Goal: Task Accomplishment & Management: Use online tool/utility

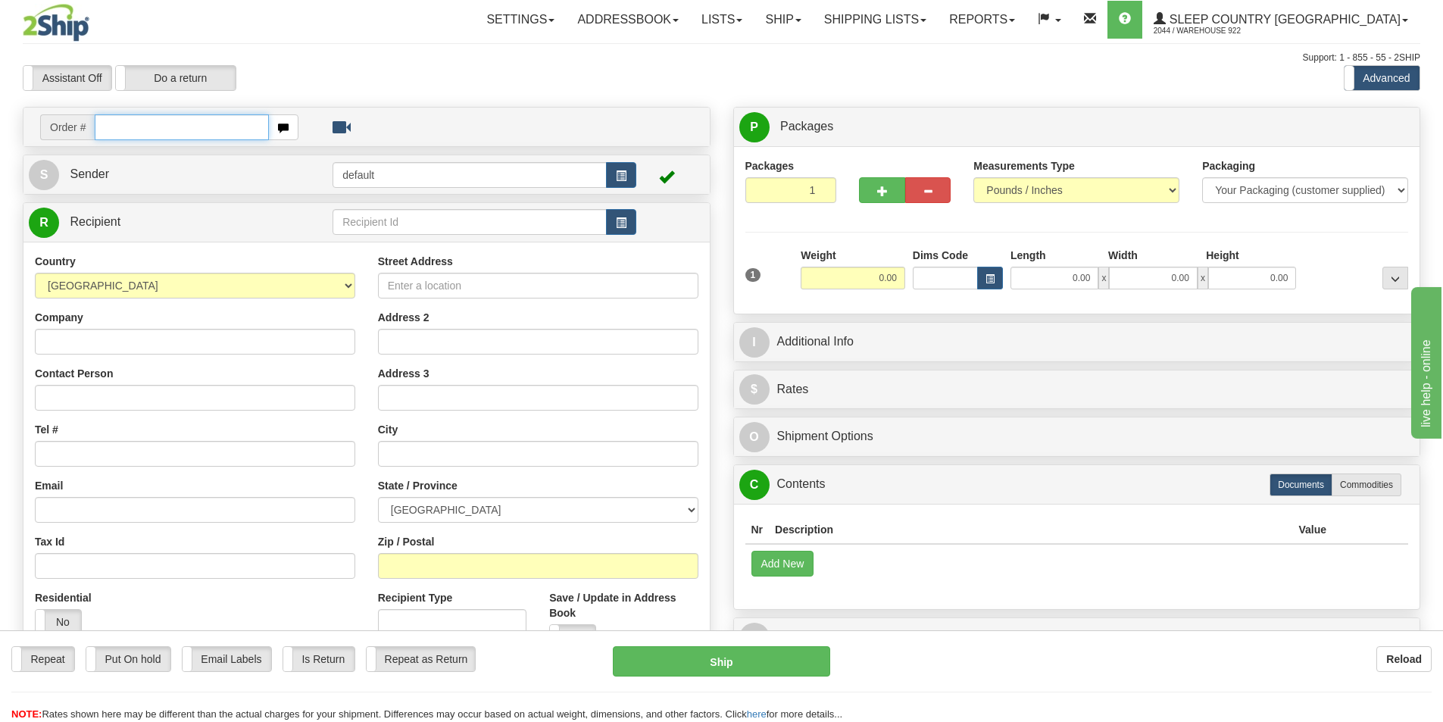
click at [220, 127] on input "text" at bounding box center [182, 127] width 174 height 26
type input "9000H986540"
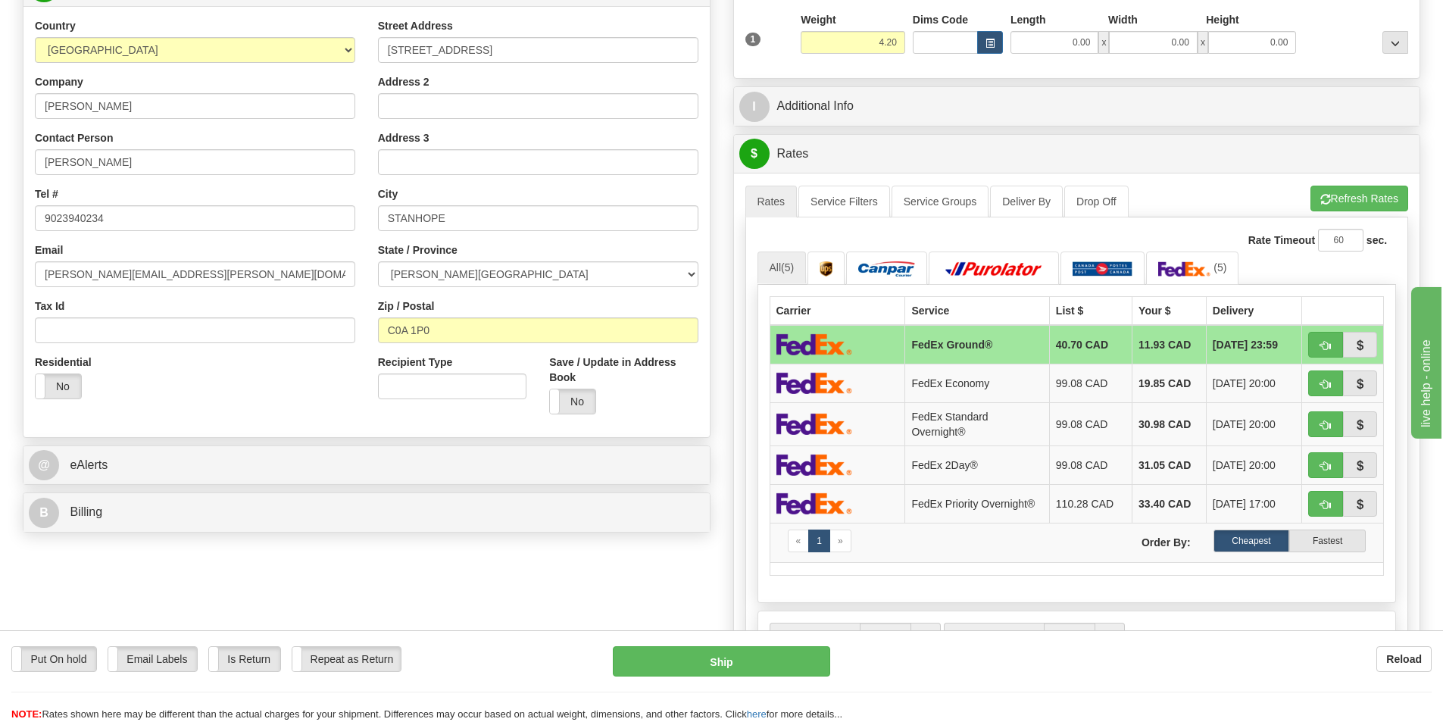
scroll to position [303, 0]
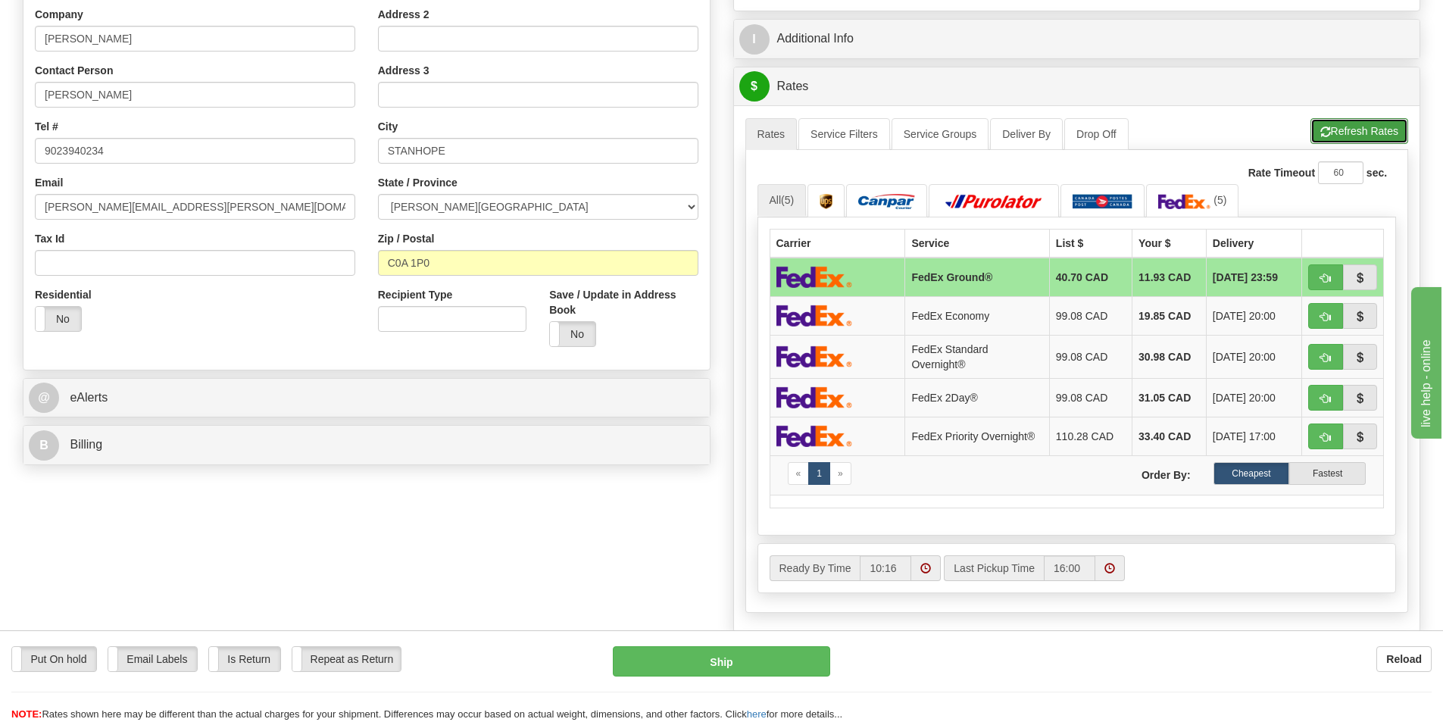
click at [1366, 136] on button "Refresh Rates" at bounding box center [1359, 131] width 98 height 26
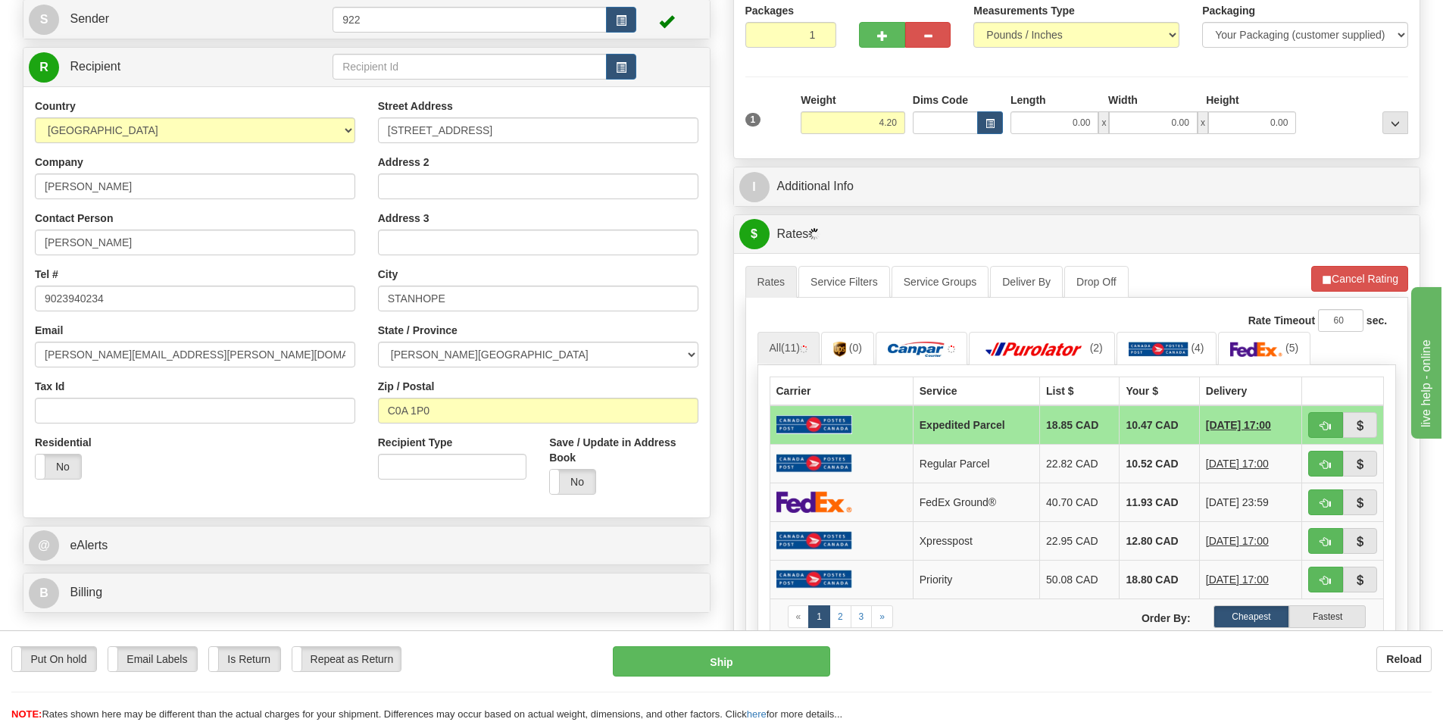
scroll to position [151, 0]
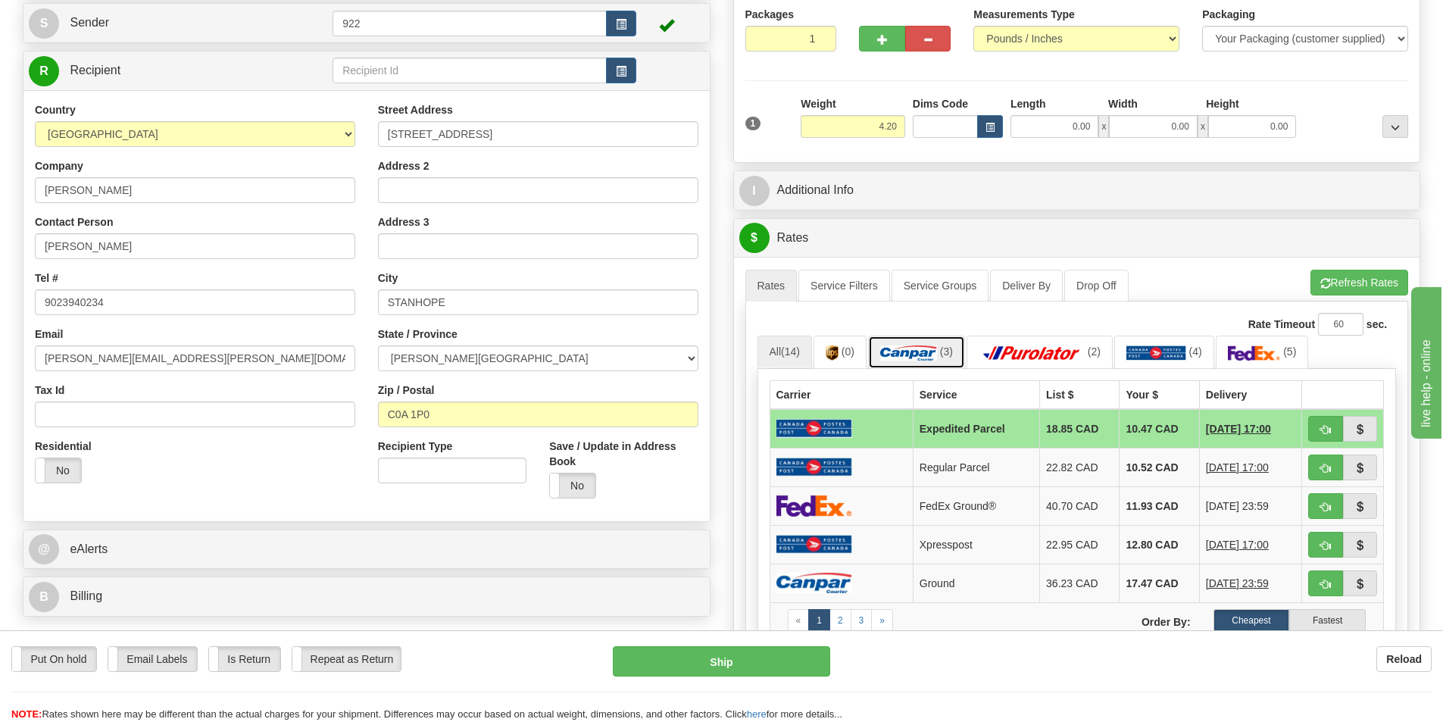
click at [913, 347] on img at bounding box center [908, 352] width 57 height 15
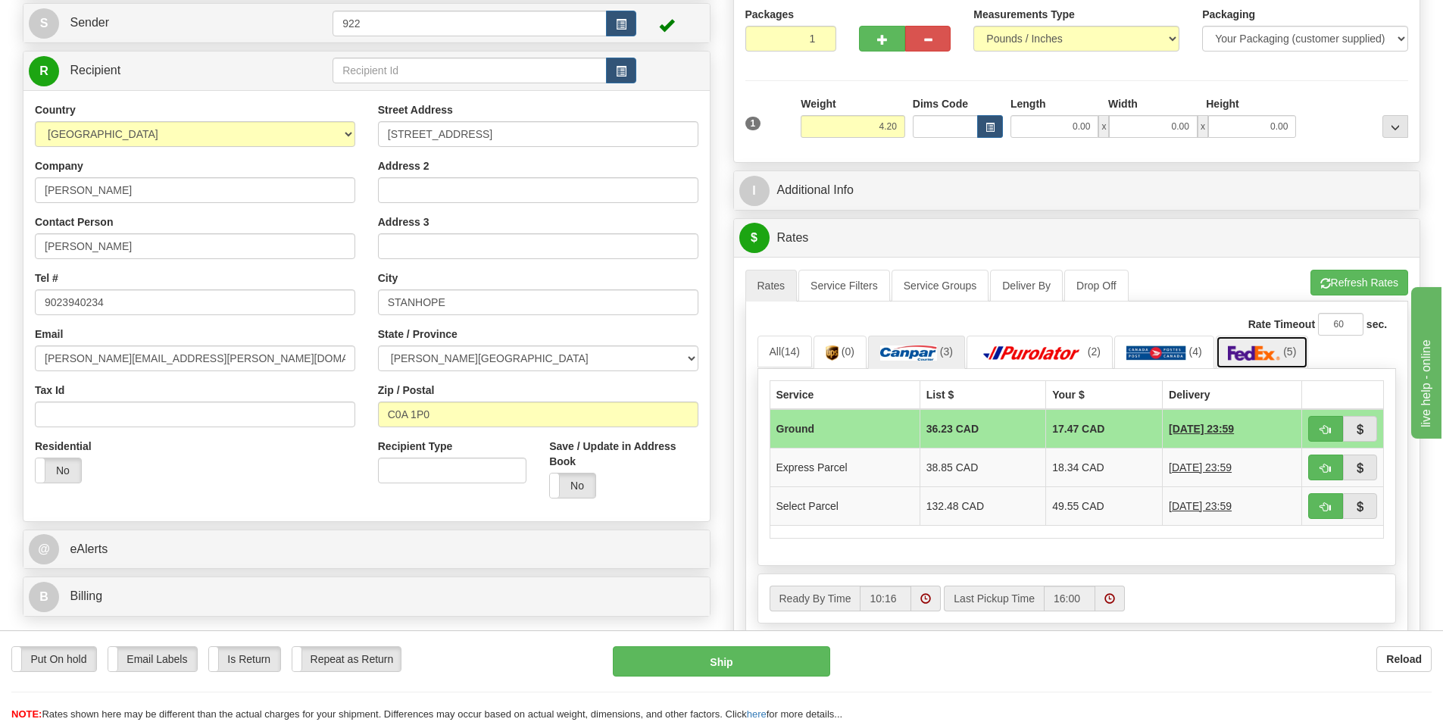
click at [1254, 354] on img at bounding box center [1254, 352] width 53 height 15
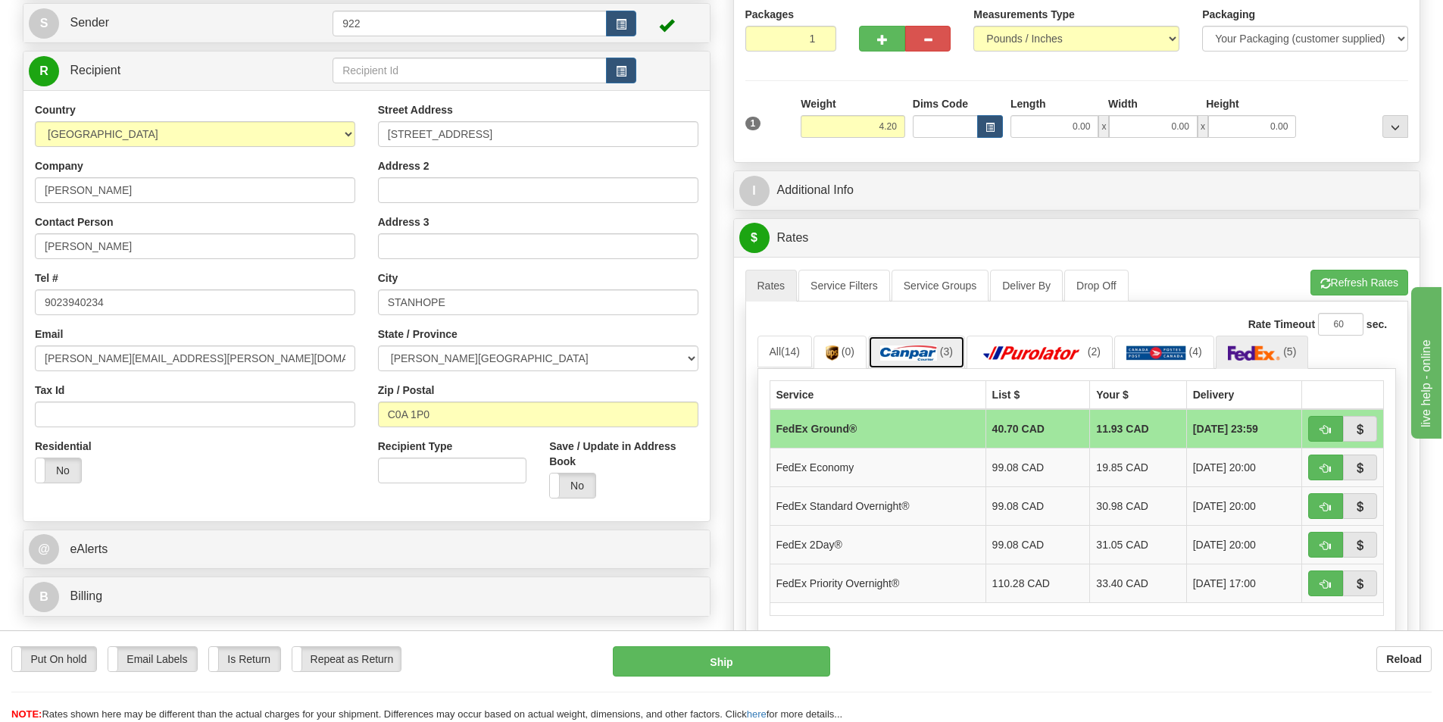
click at [912, 350] on img at bounding box center [908, 352] width 57 height 15
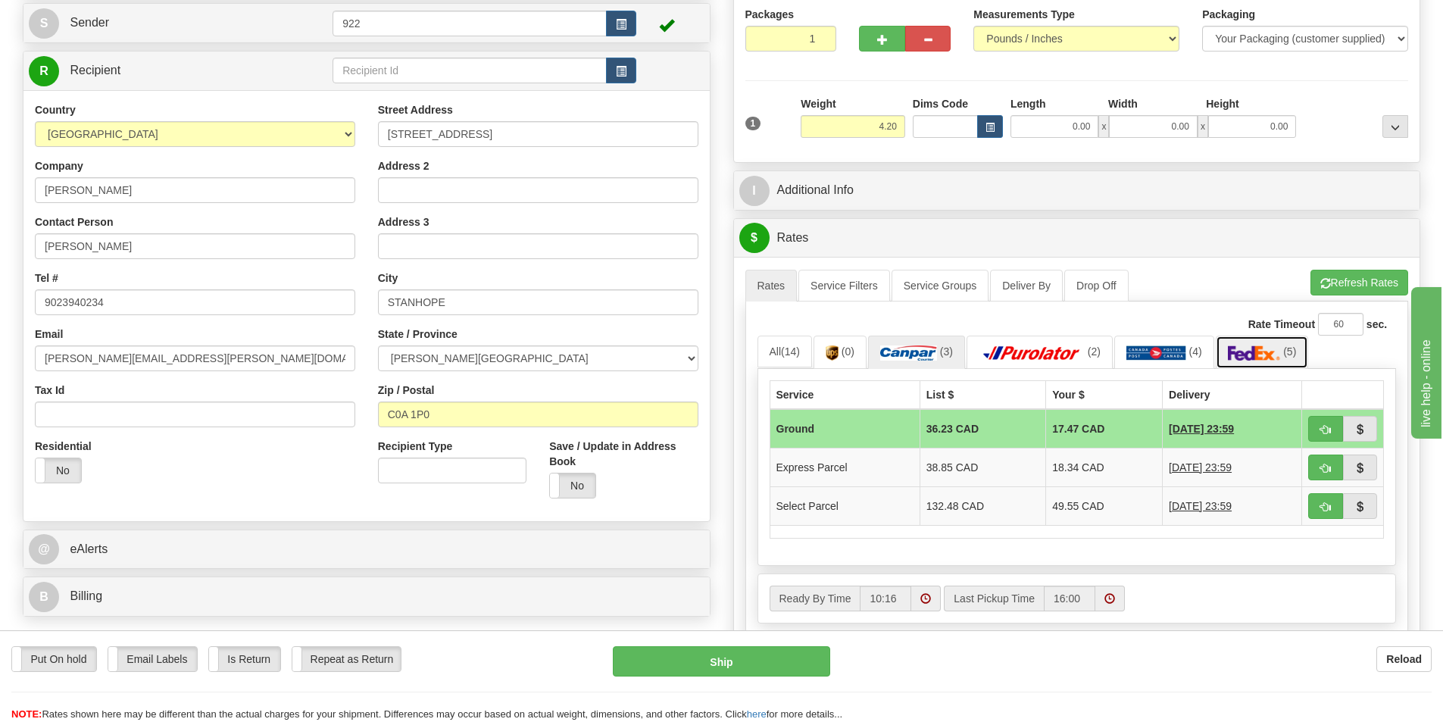
click at [1268, 352] on img at bounding box center [1254, 352] width 53 height 15
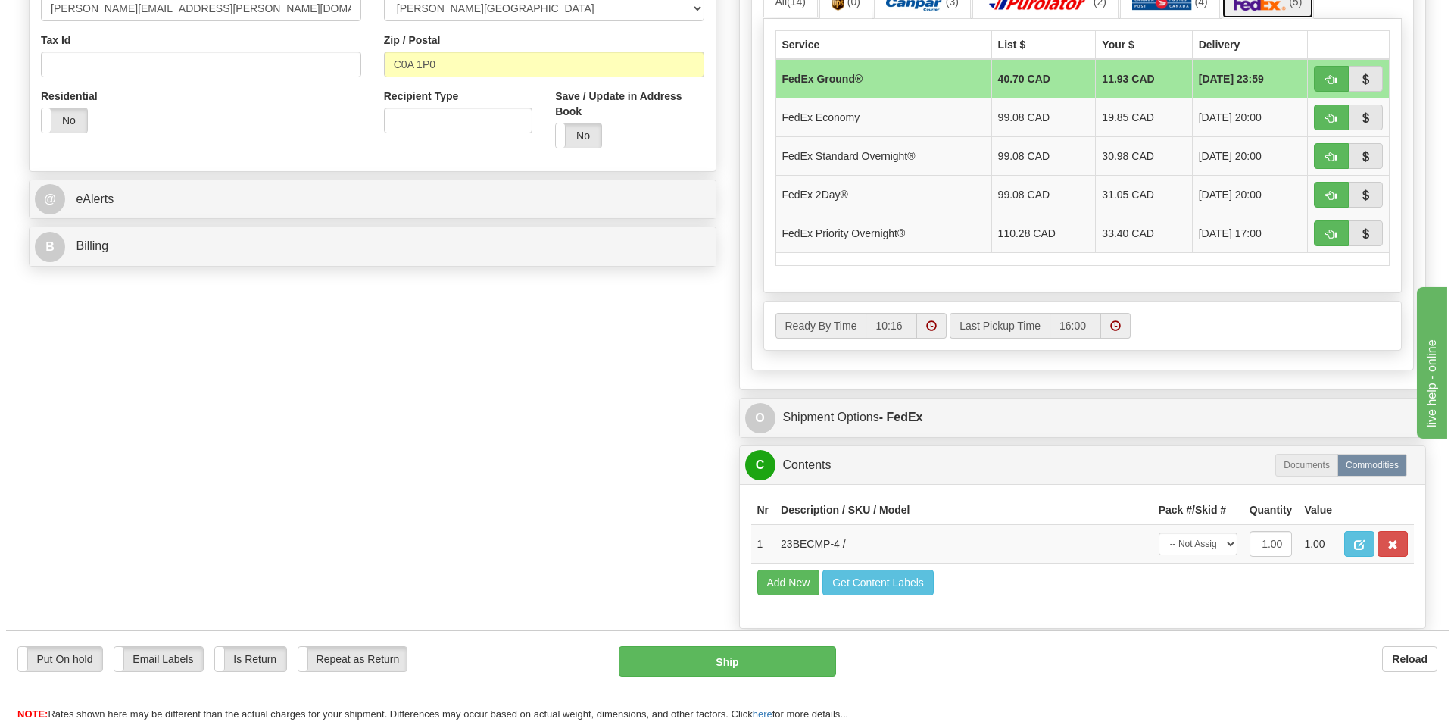
scroll to position [530, 0]
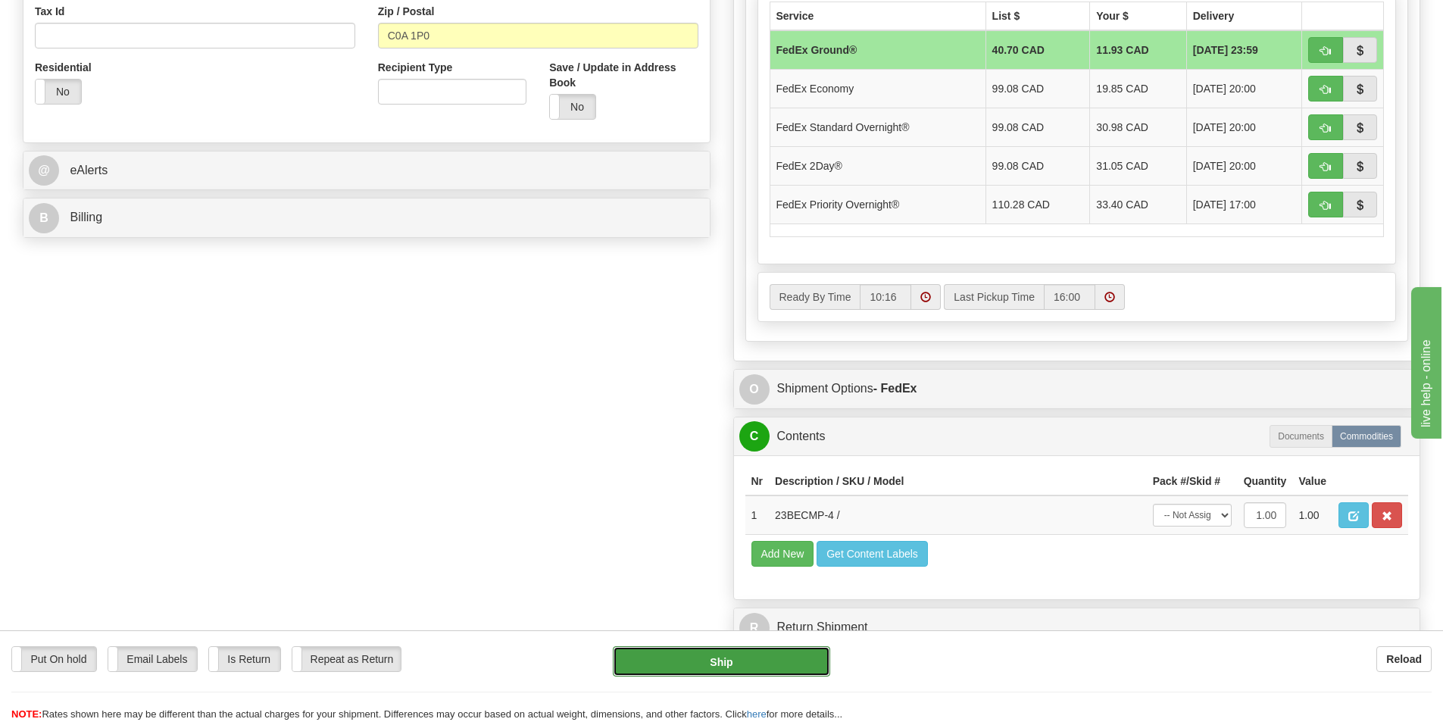
click at [733, 662] on button "Ship" at bounding box center [721, 661] width 217 height 30
type input "92"
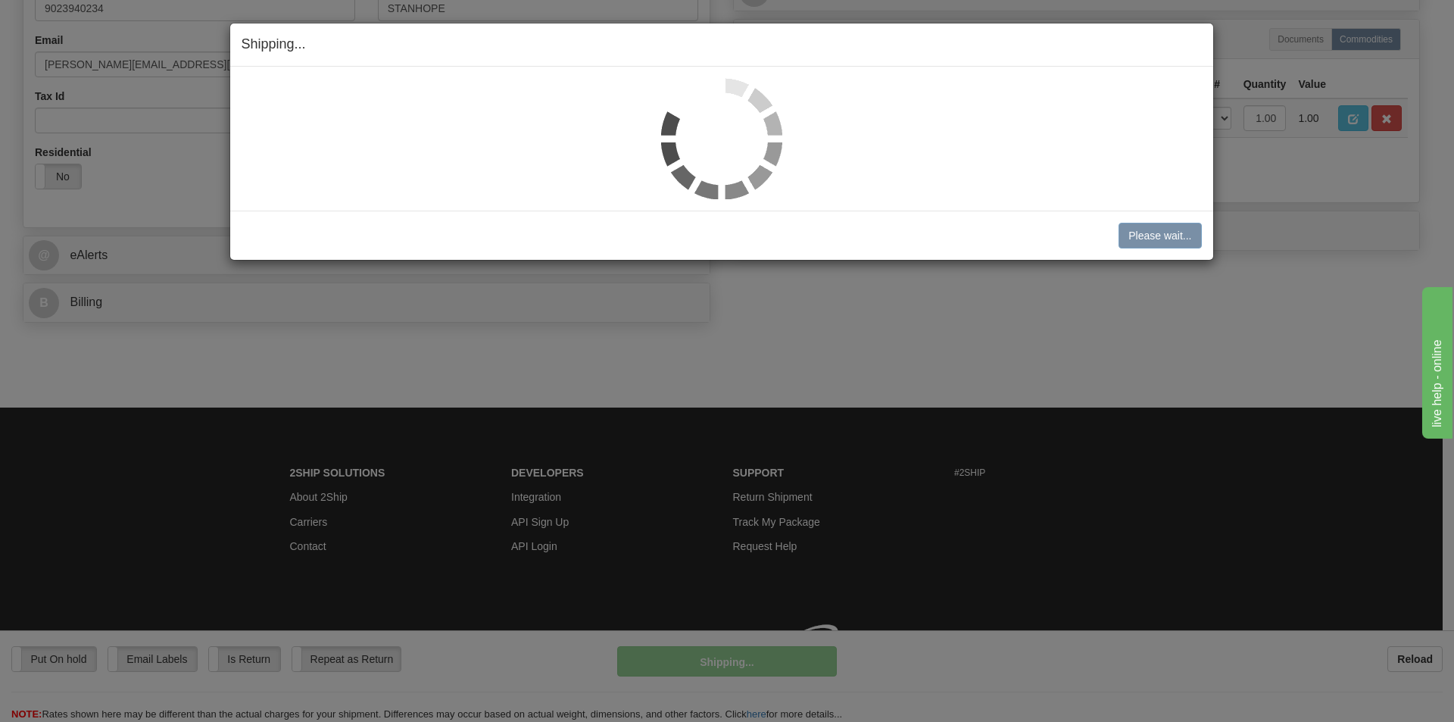
scroll to position [467, 0]
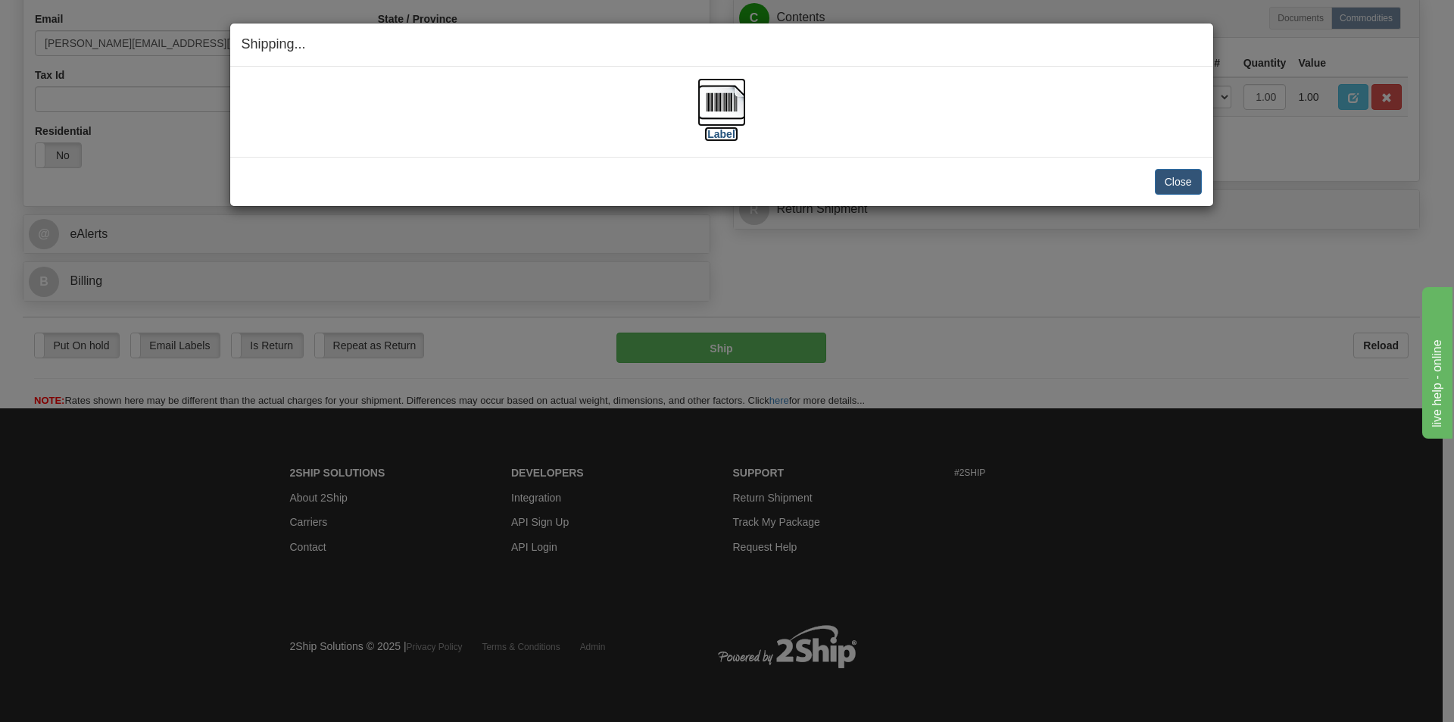
click at [721, 105] on img at bounding box center [722, 102] width 48 height 48
click at [1185, 181] on button "Close" at bounding box center [1178, 182] width 47 height 26
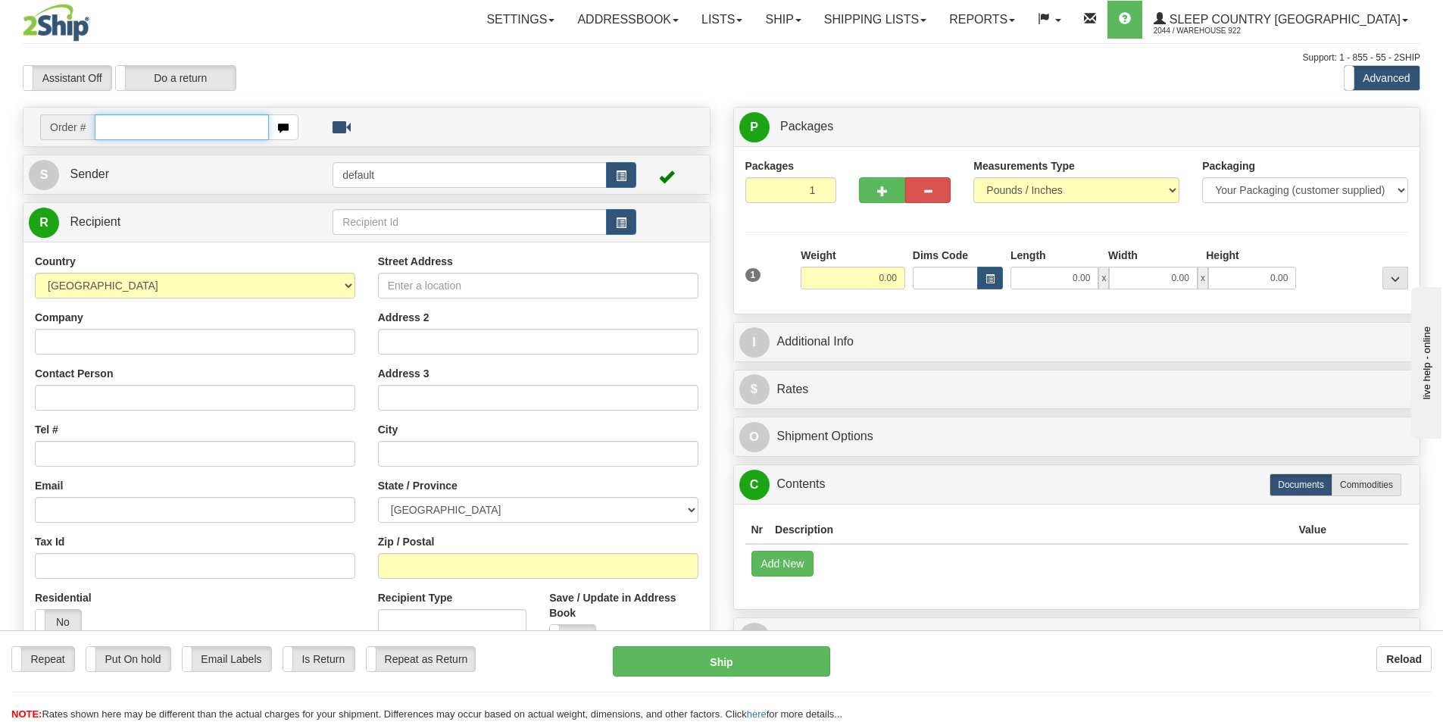
drag, startPoint x: 201, startPoint y: 125, endPoint x: 230, endPoint y: 133, distance: 29.0
click at [201, 125] on input "text" at bounding box center [182, 127] width 174 height 26
type input "9000H988641"
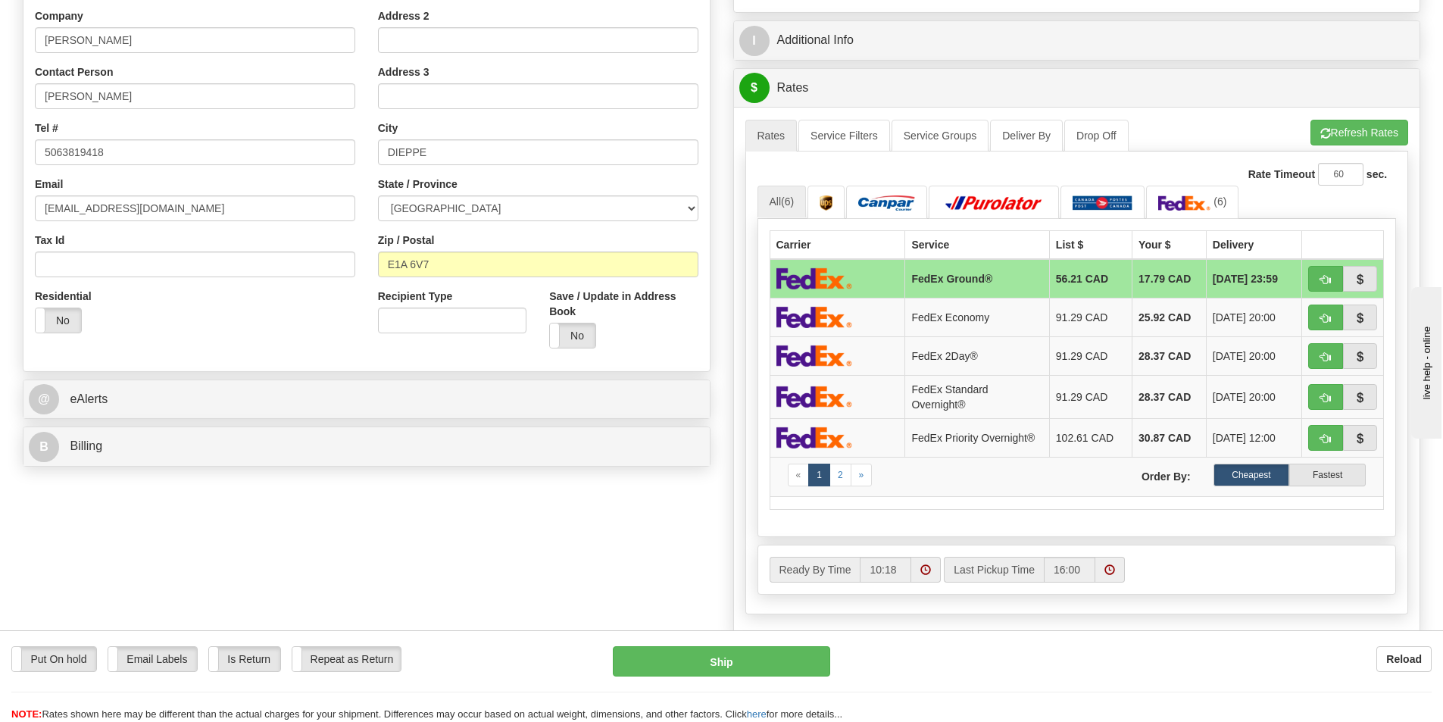
scroll to position [303, 0]
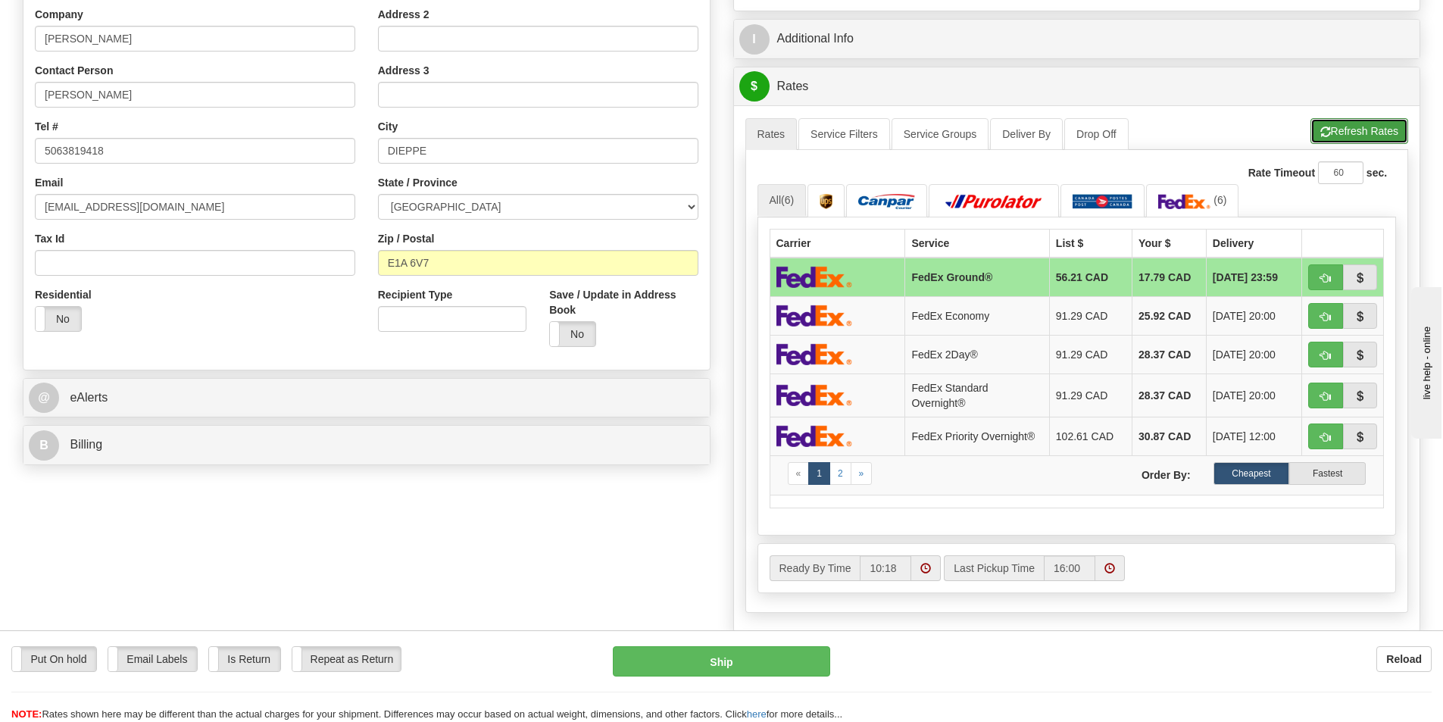
click at [1385, 139] on button "Refresh Rates" at bounding box center [1359, 131] width 98 height 26
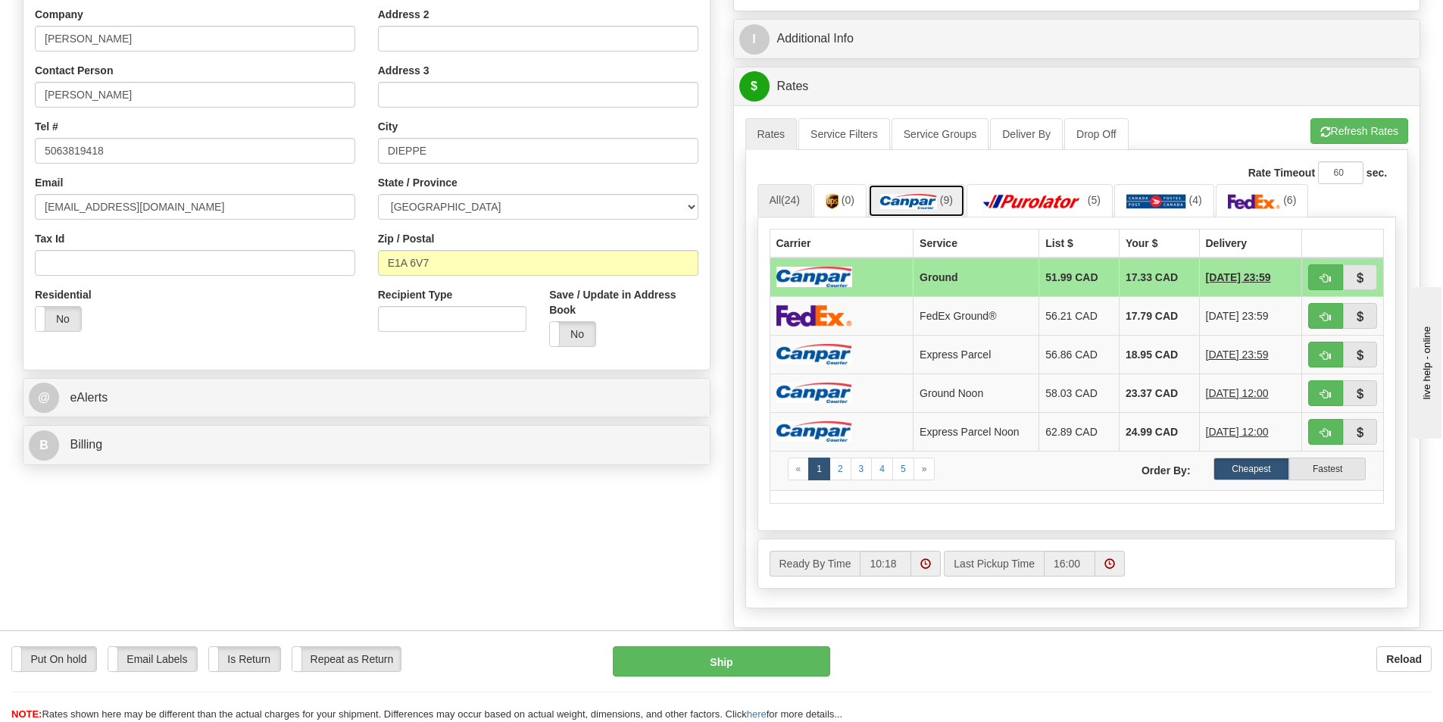
click at [923, 195] on img at bounding box center [908, 201] width 57 height 15
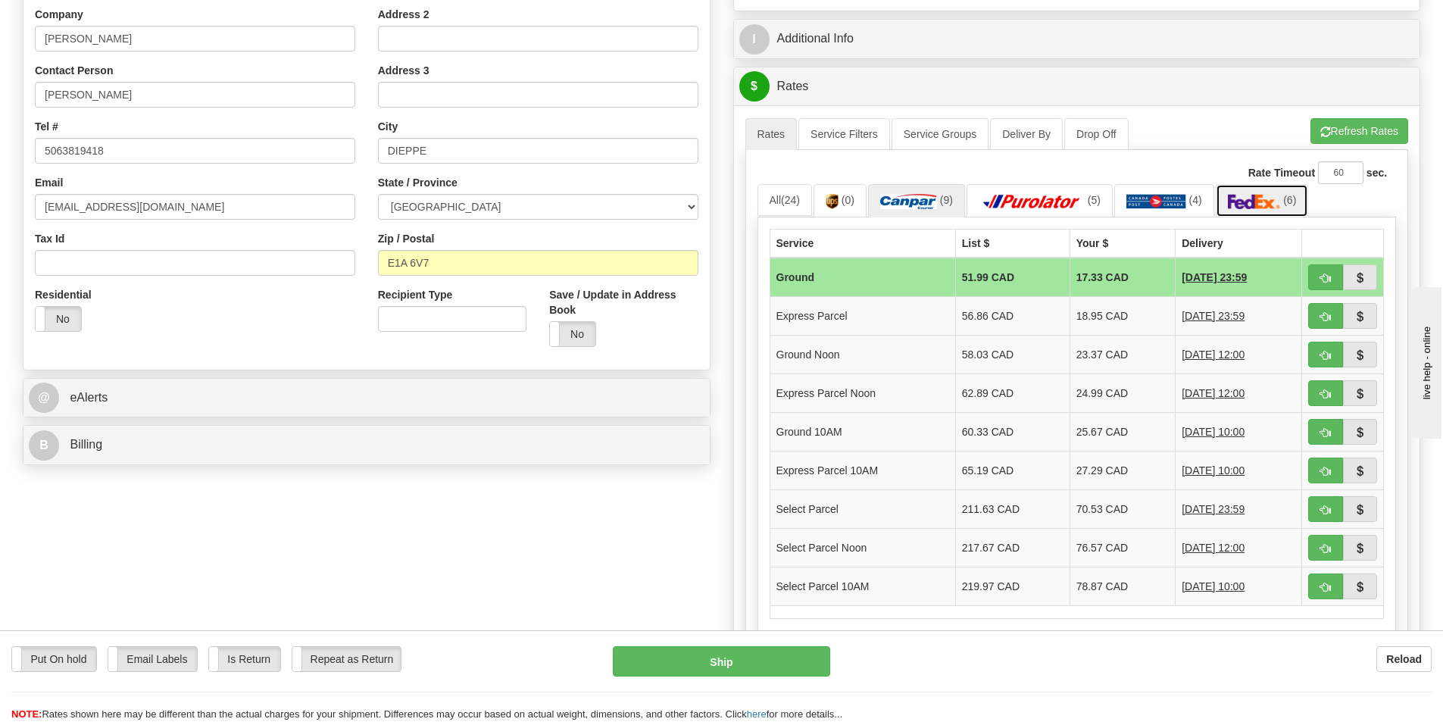
click at [1269, 201] on img at bounding box center [1254, 201] width 53 height 15
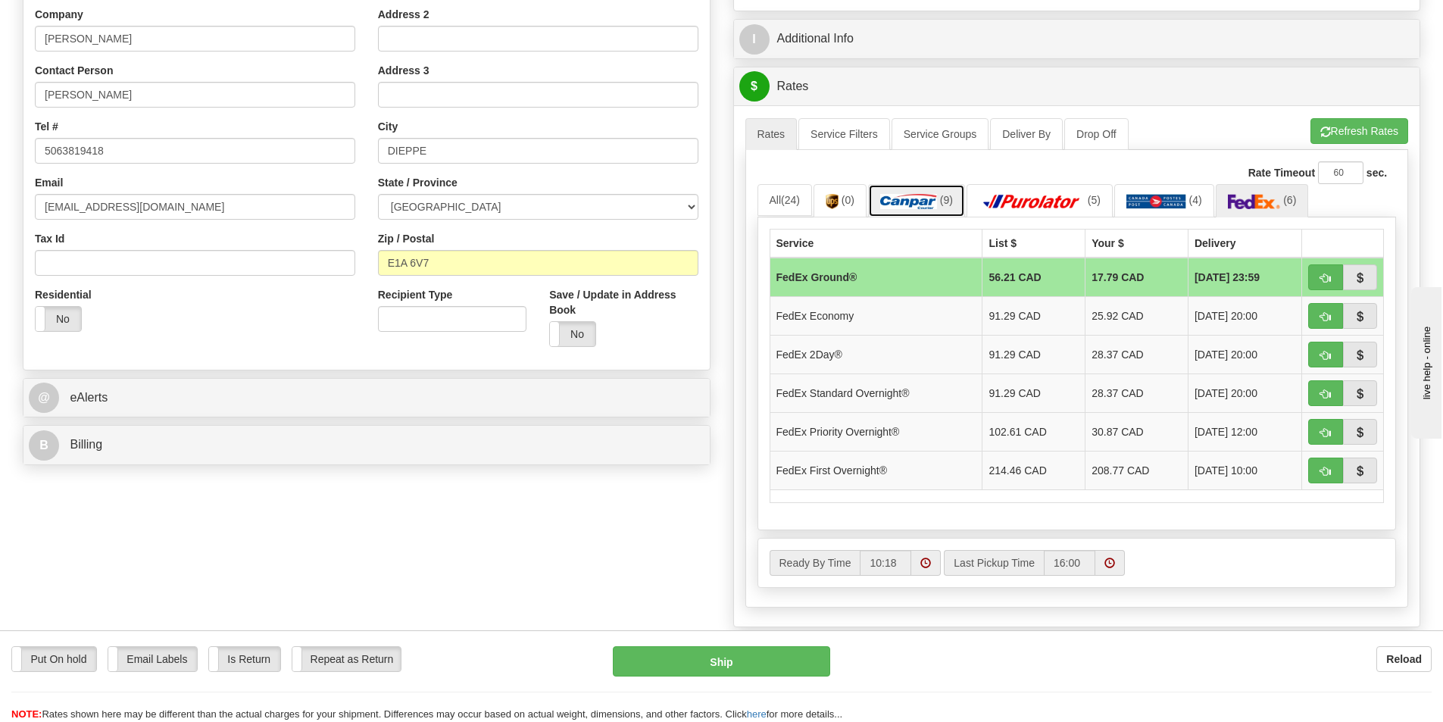
click at [888, 197] on img at bounding box center [908, 201] width 57 height 15
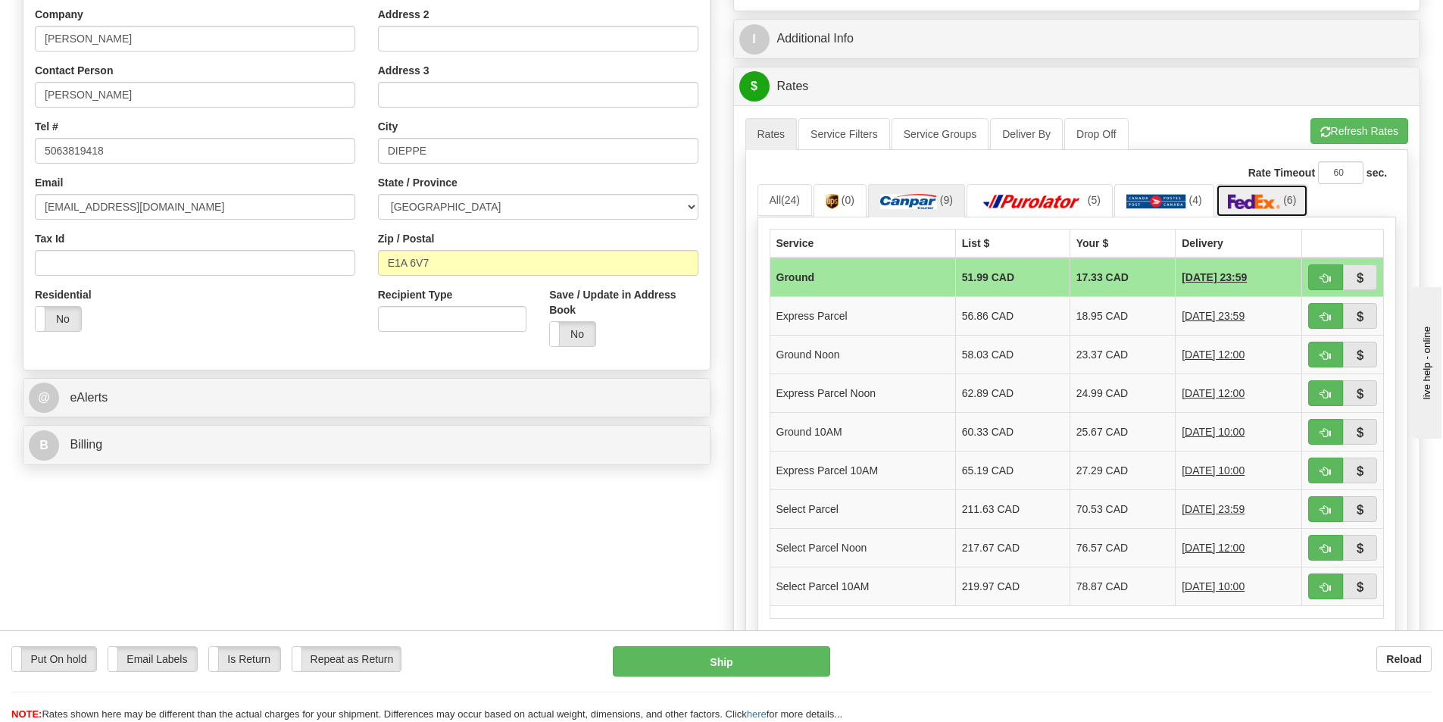
click at [1267, 194] on img at bounding box center [1254, 201] width 53 height 15
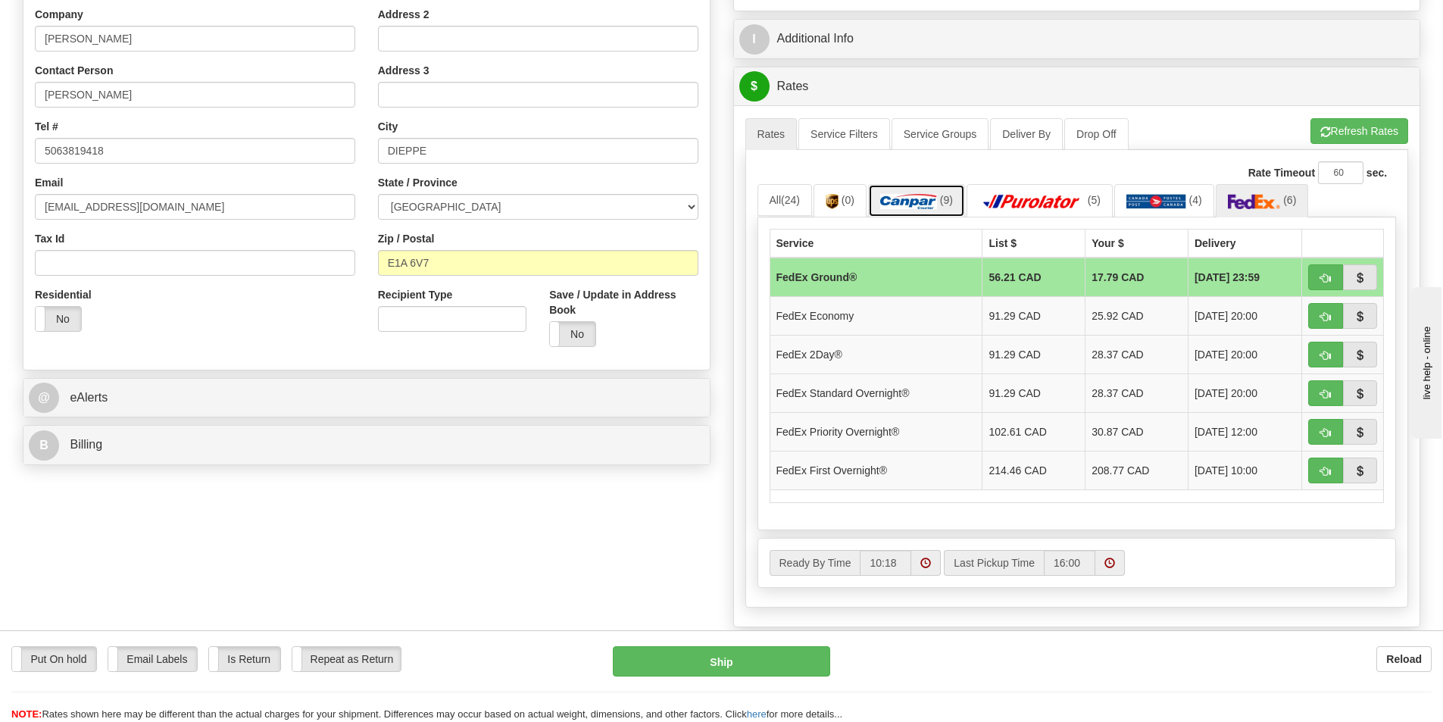
click at [924, 192] on link "(9)" at bounding box center [916, 200] width 97 height 33
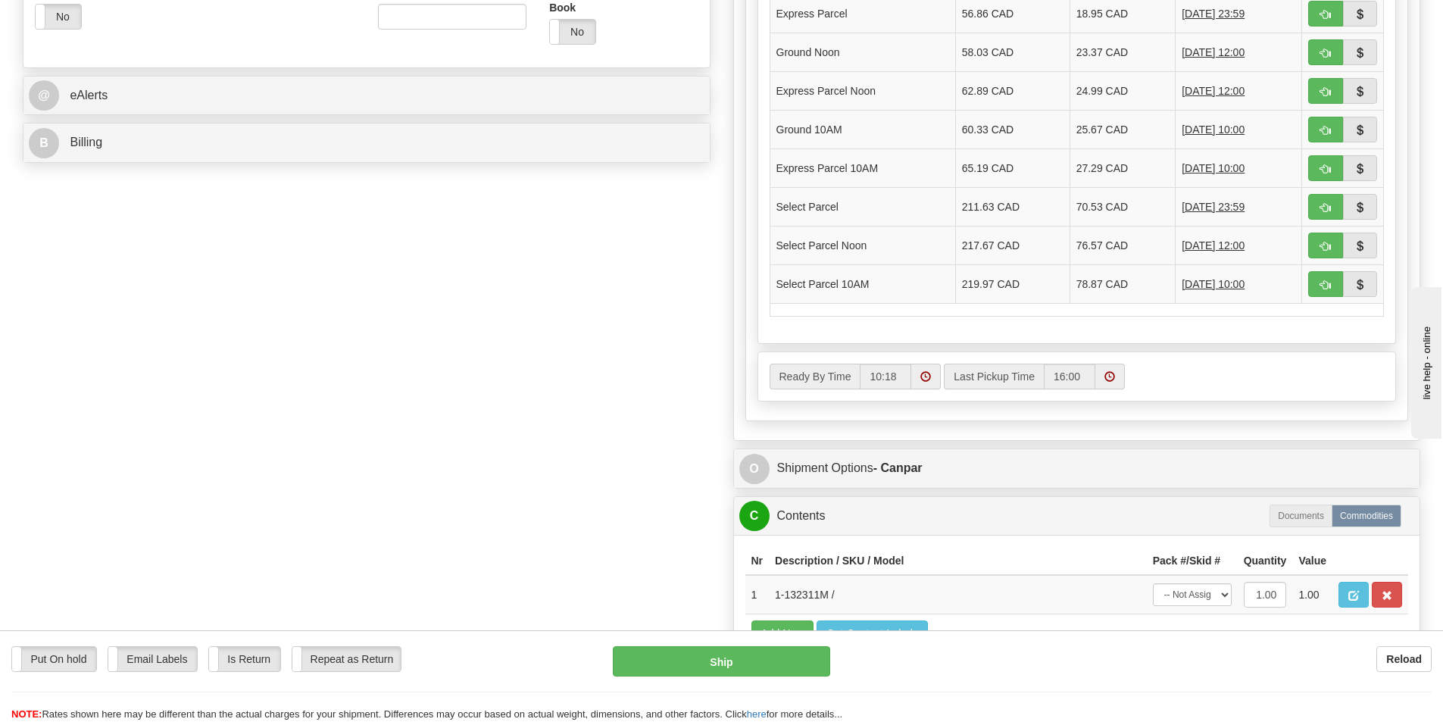
scroll to position [606, 0]
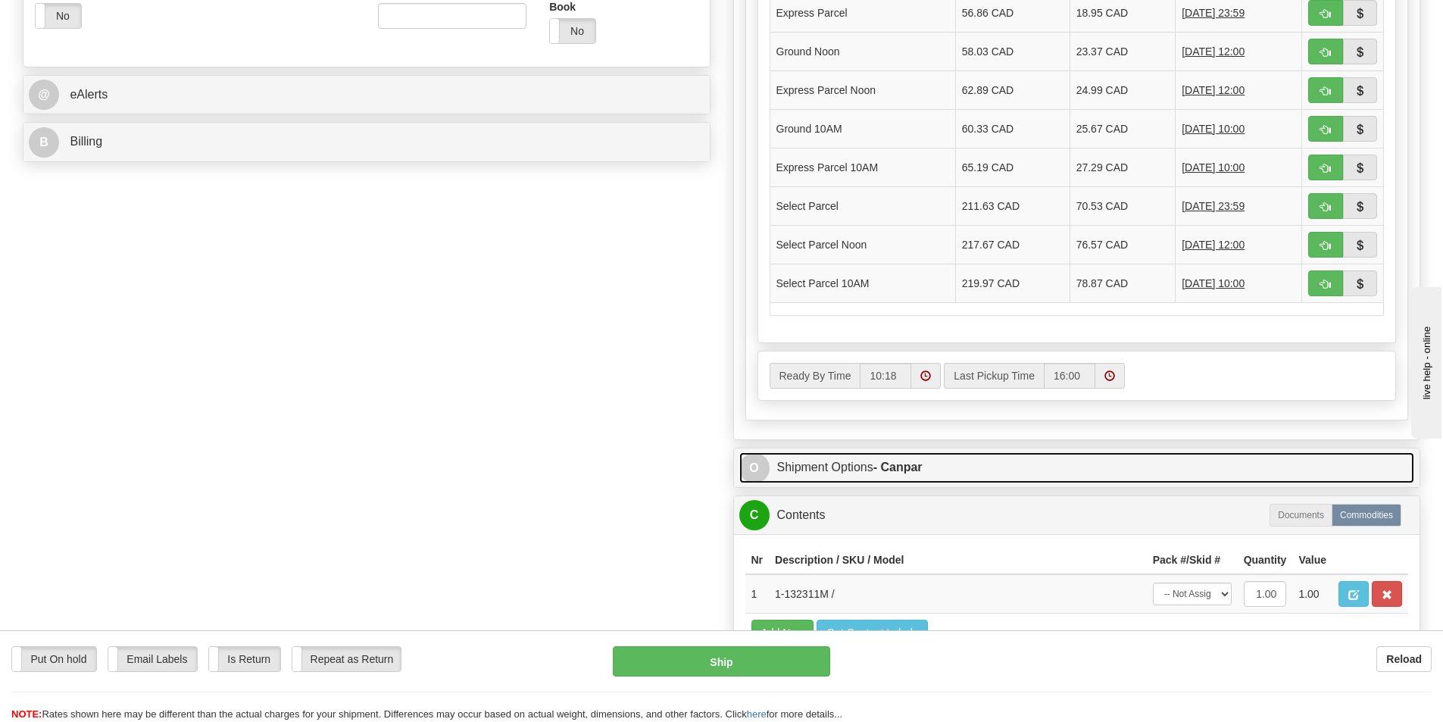
click at [873, 462] on link "O Shipment Options - Canpar" at bounding box center [1077, 467] width 676 height 31
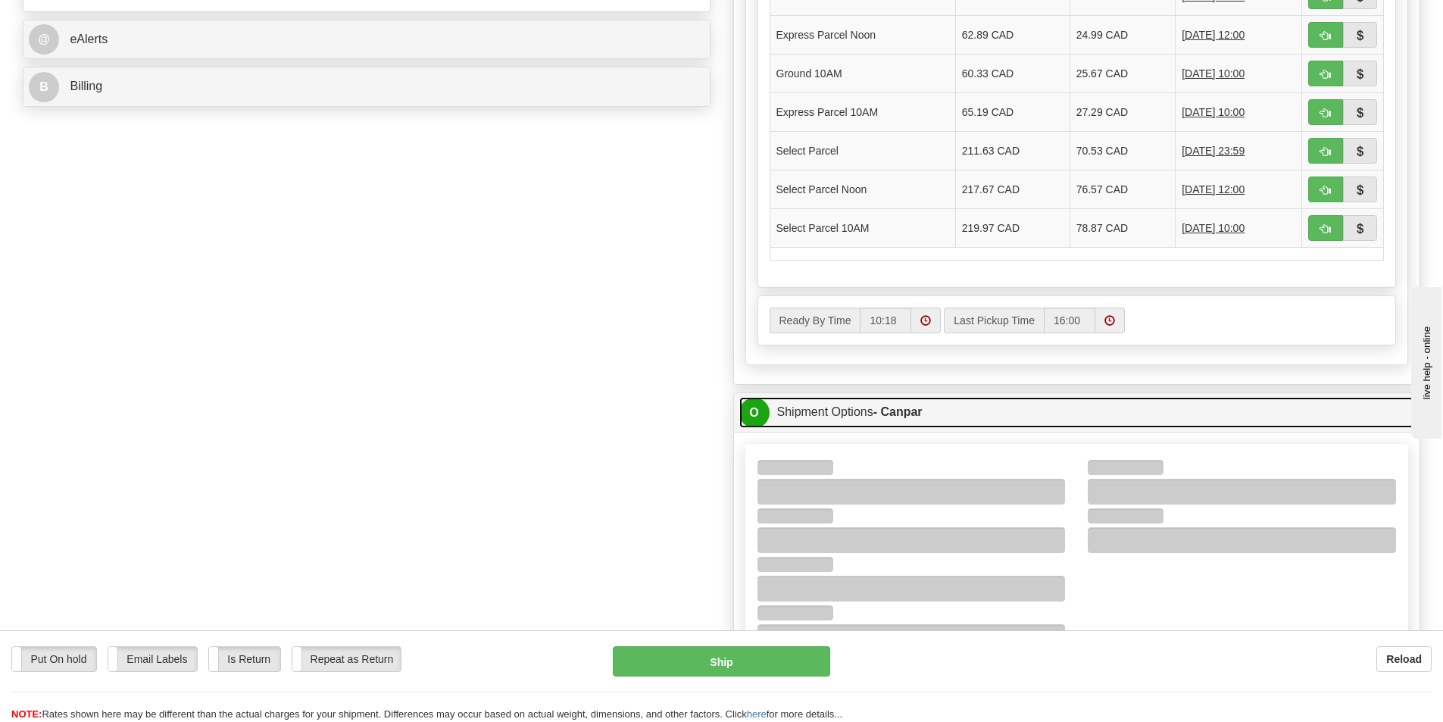
scroll to position [757, 0]
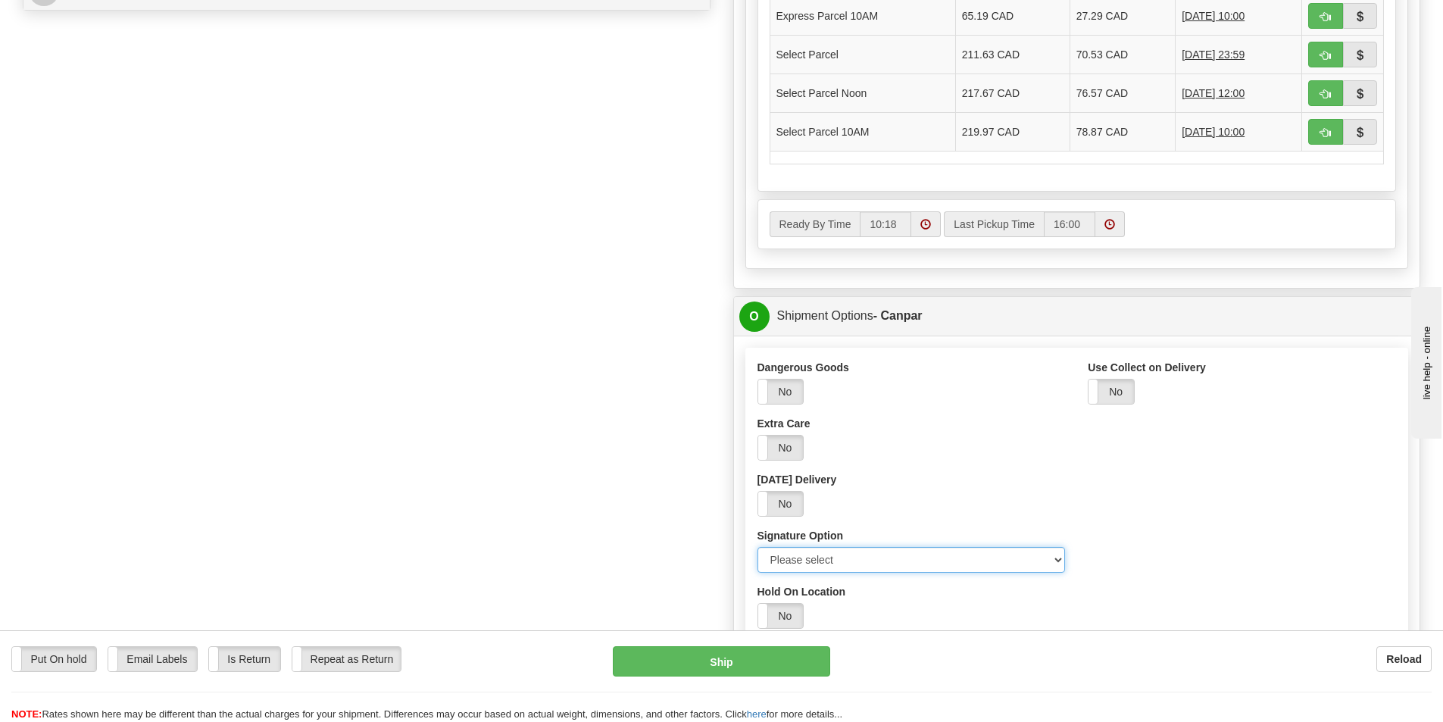
click at [785, 564] on select "Please select No Signature Required Signature Required Adult Signature" at bounding box center [911, 560] width 308 height 26
select select "2"
click at [757, 547] on select "Please select No Signature Required Signature Required Adult Signature" at bounding box center [911, 560] width 308 height 26
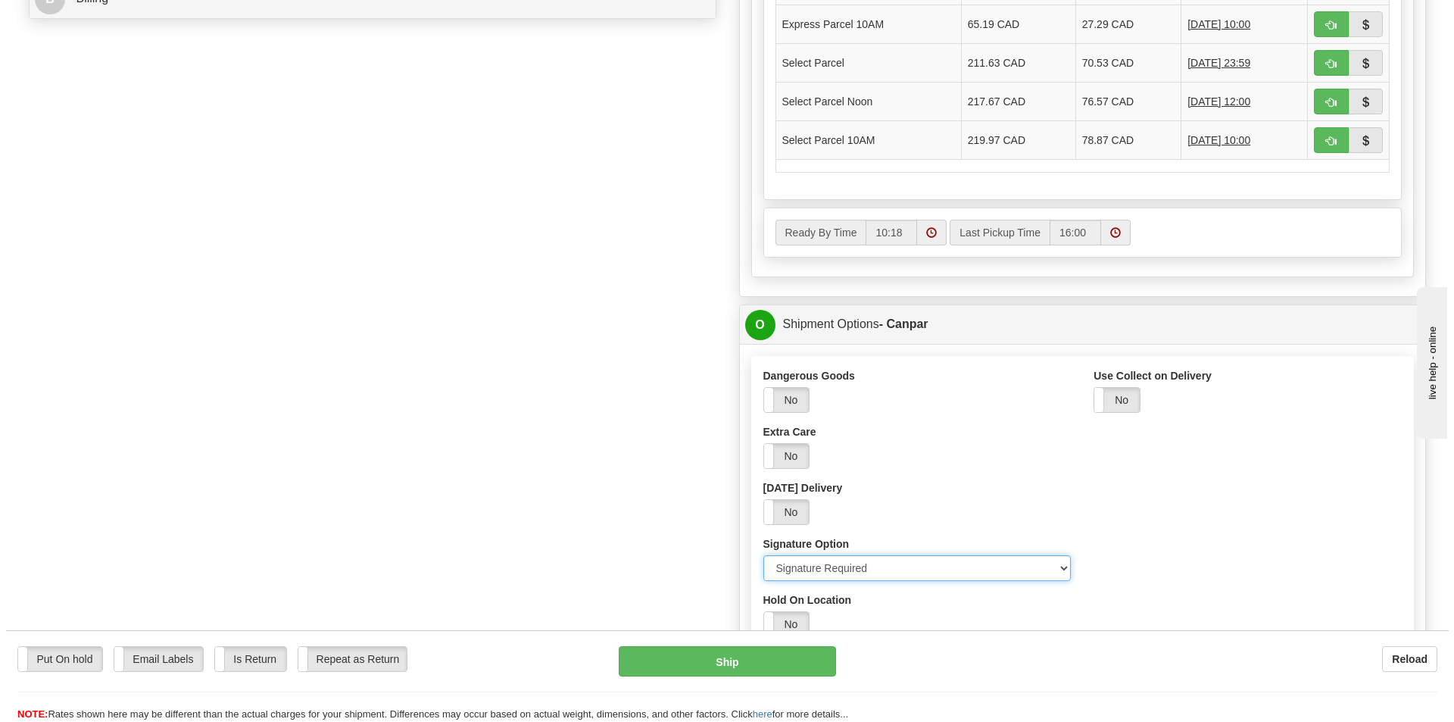
scroll to position [985, 0]
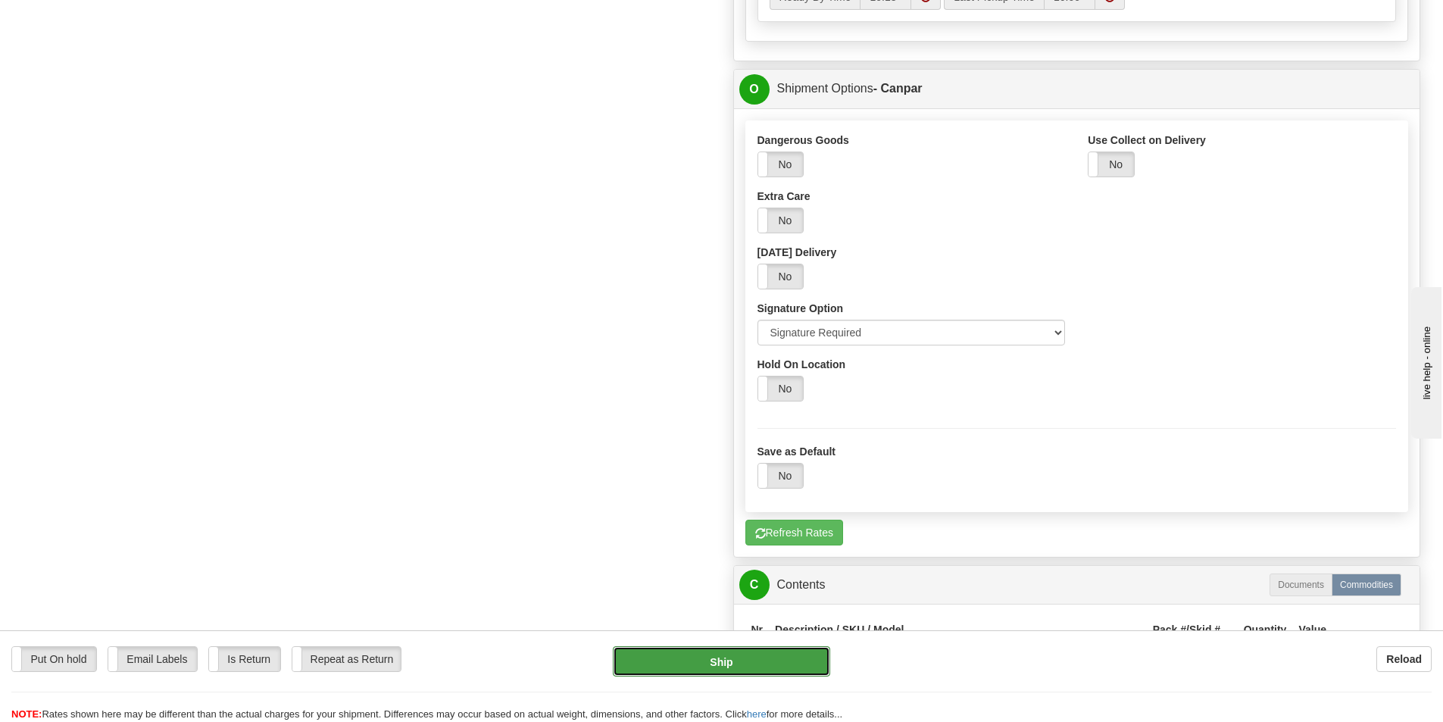
click at [700, 661] on button "Ship" at bounding box center [721, 661] width 217 height 30
type input "1"
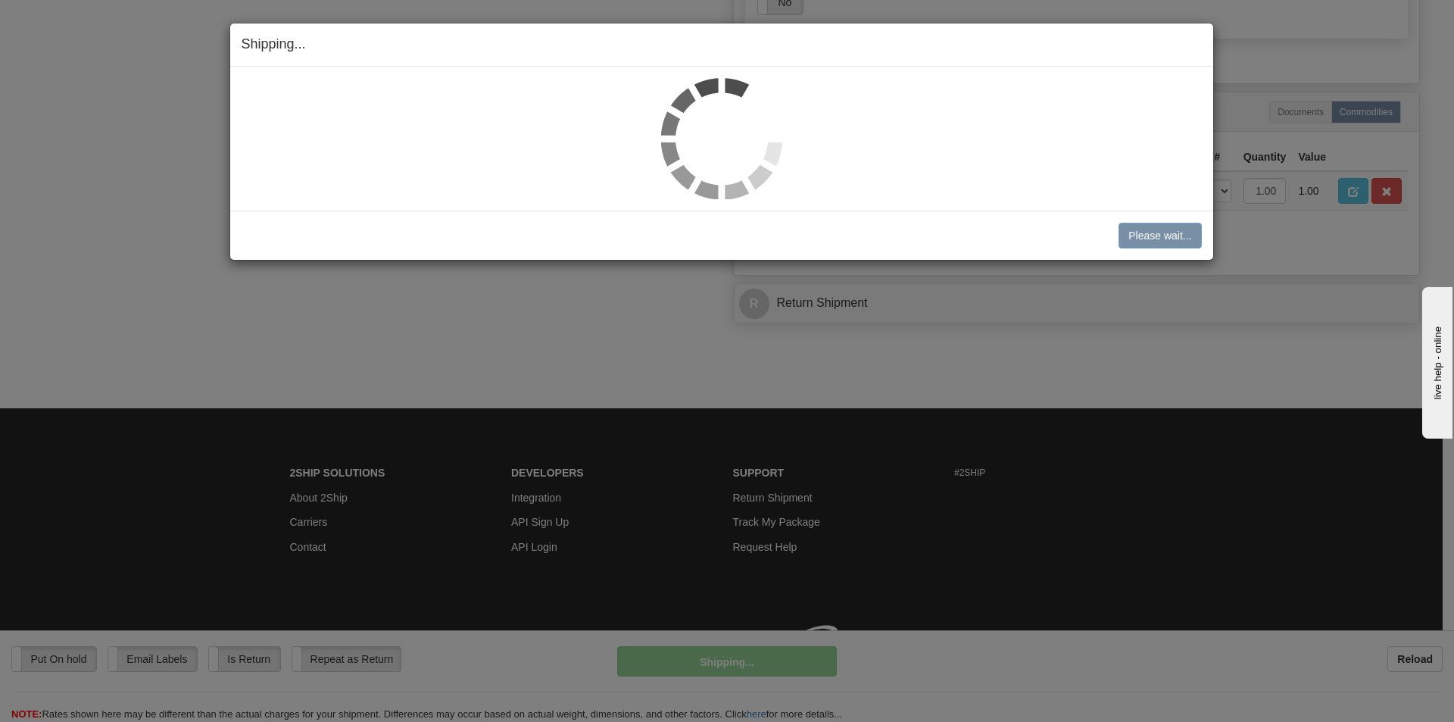
scroll to position [822, 0]
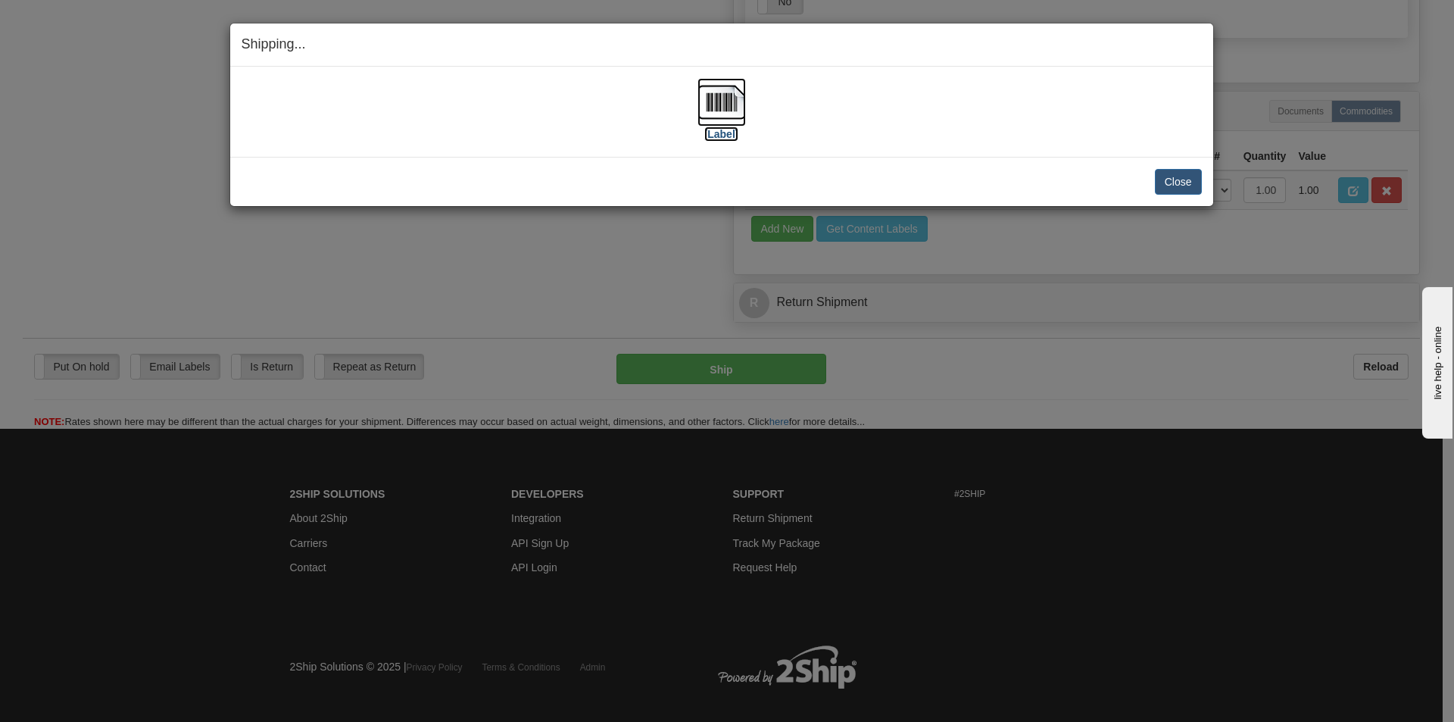
click at [723, 111] on img at bounding box center [722, 102] width 48 height 48
click at [1184, 173] on button "Close" at bounding box center [1178, 182] width 47 height 26
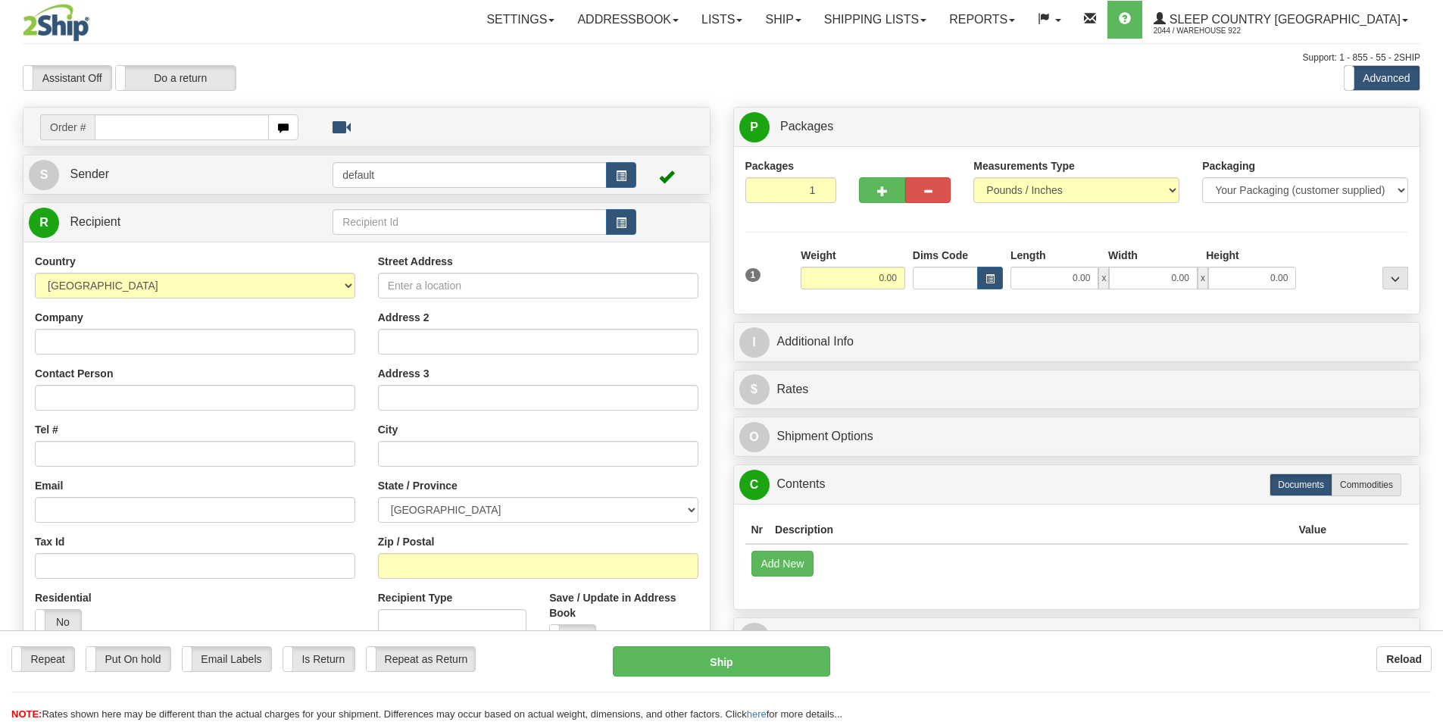
click at [202, 126] on input "text" at bounding box center [182, 127] width 174 height 26
type input "9002H989185"
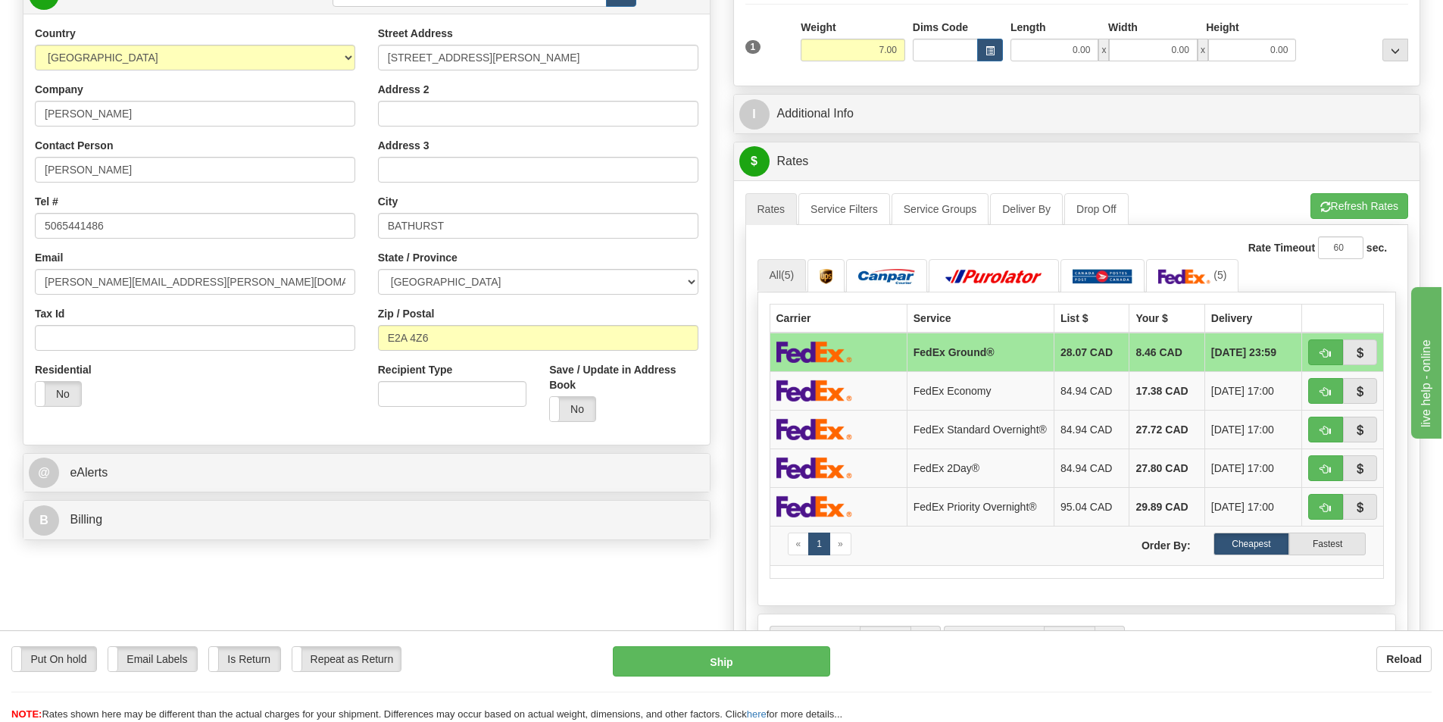
scroll to position [227, 0]
click at [1357, 208] on button "Refresh Rates" at bounding box center [1359, 207] width 98 height 26
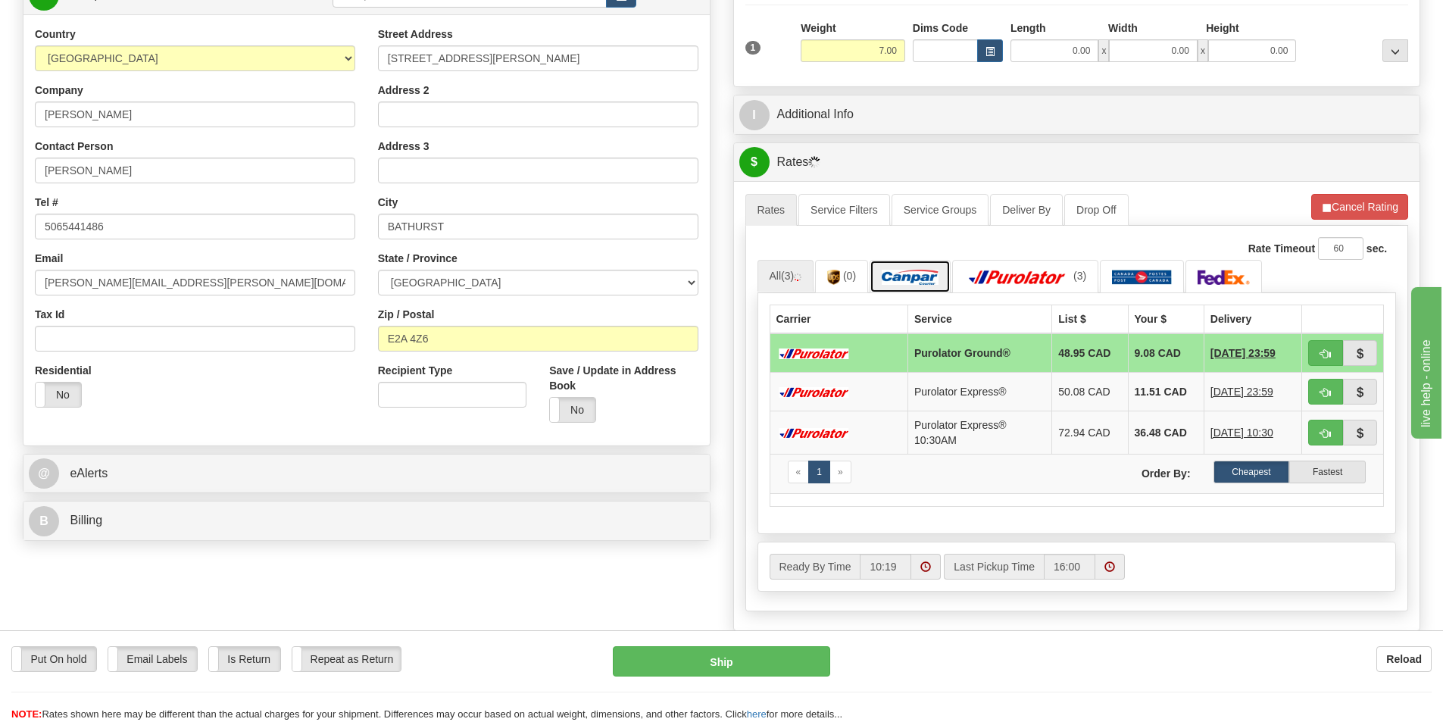
click at [904, 279] on img at bounding box center [910, 277] width 57 height 15
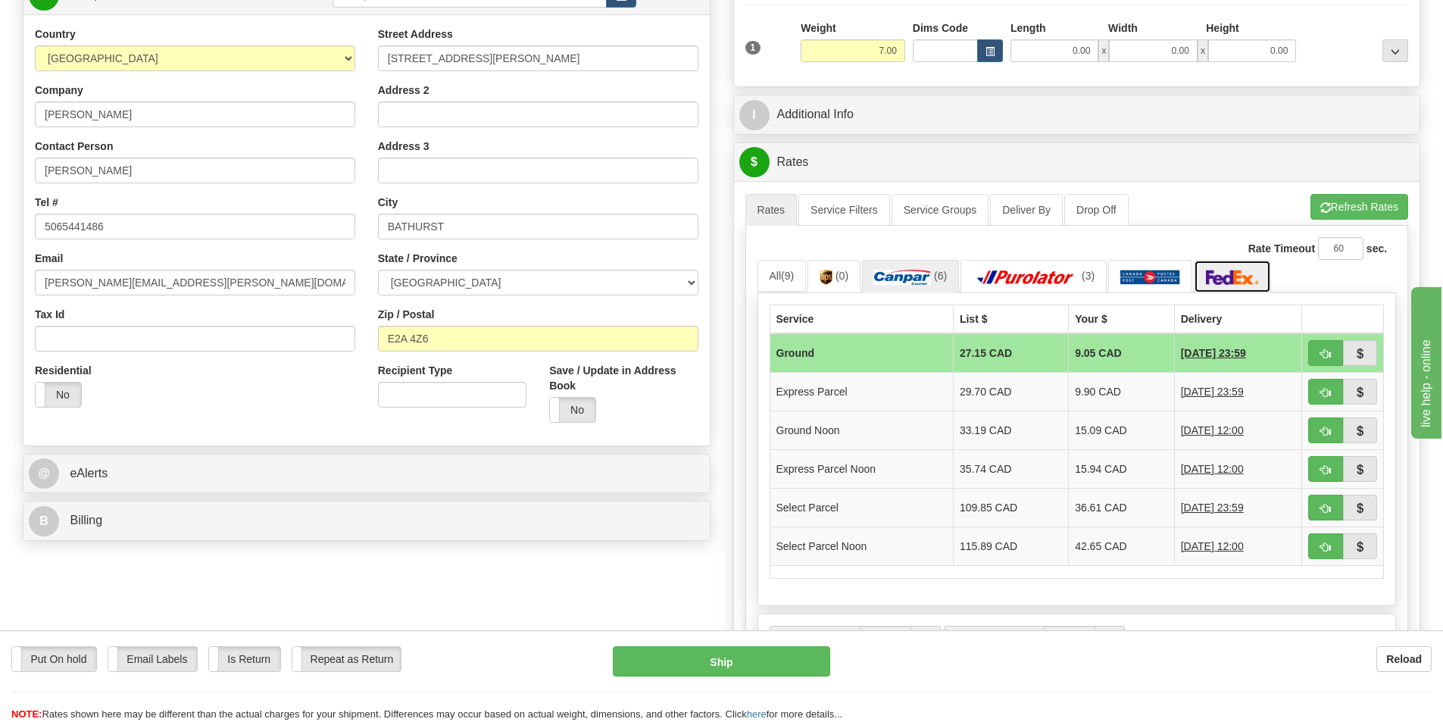
click at [1228, 276] on img at bounding box center [1232, 277] width 53 height 15
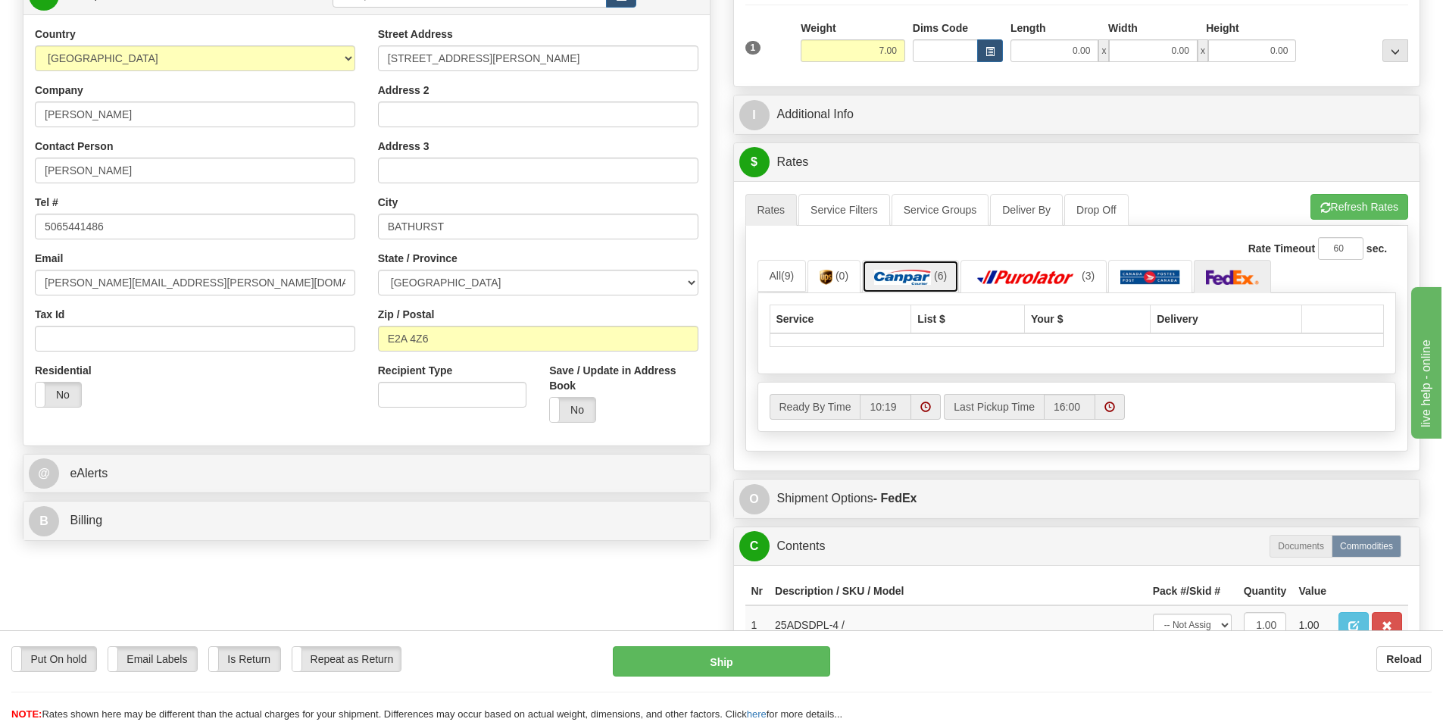
click at [910, 278] on img at bounding box center [902, 277] width 57 height 15
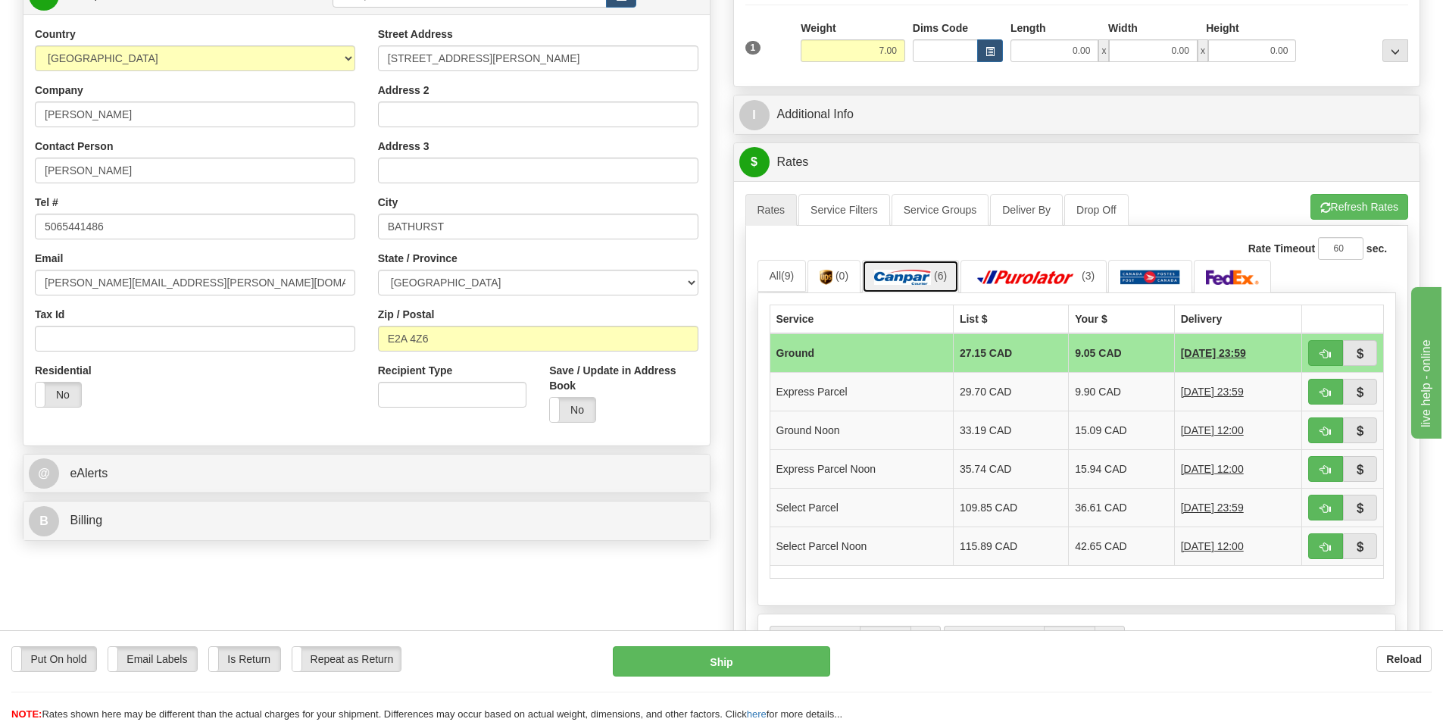
scroll to position [151, 0]
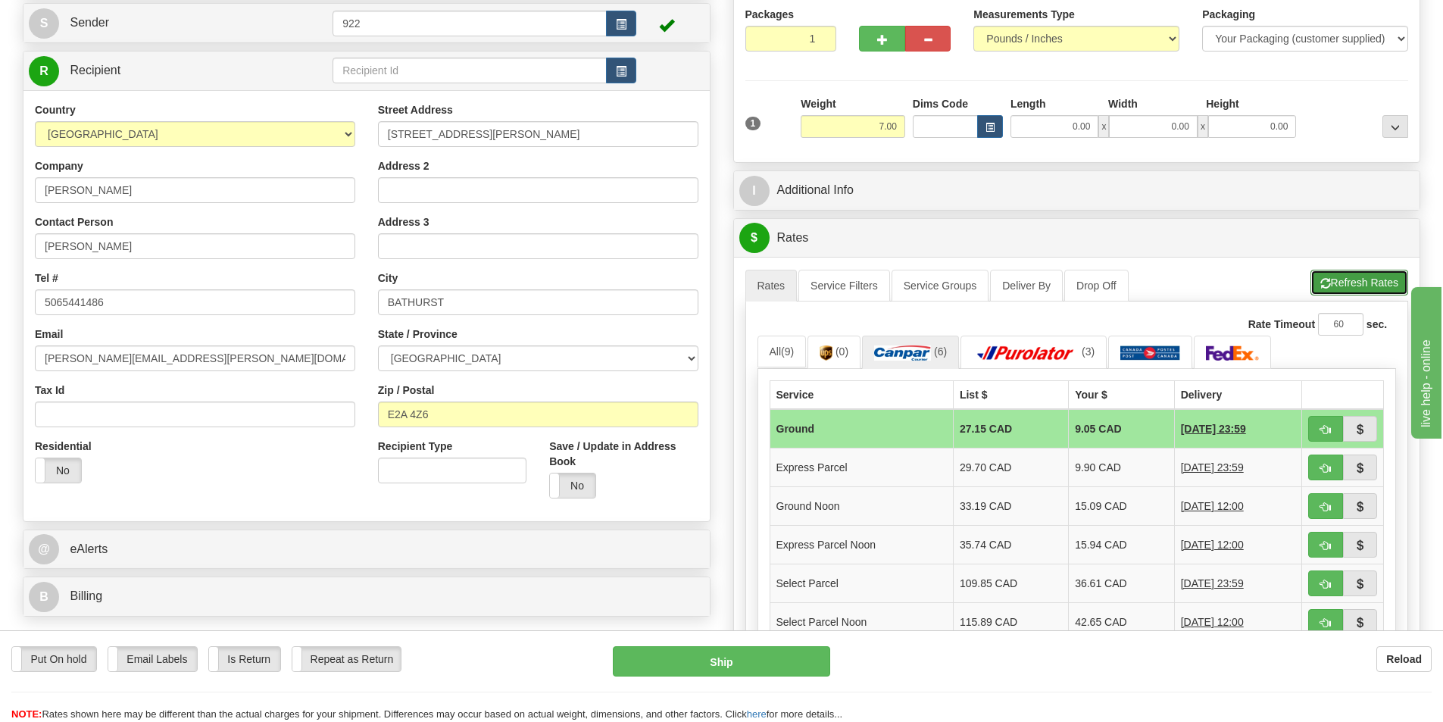
click at [1385, 284] on button "Refresh Rates" at bounding box center [1359, 283] width 98 height 26
click at [1240, 352] on img at bounding box center [1254, 352] width 53 height 15
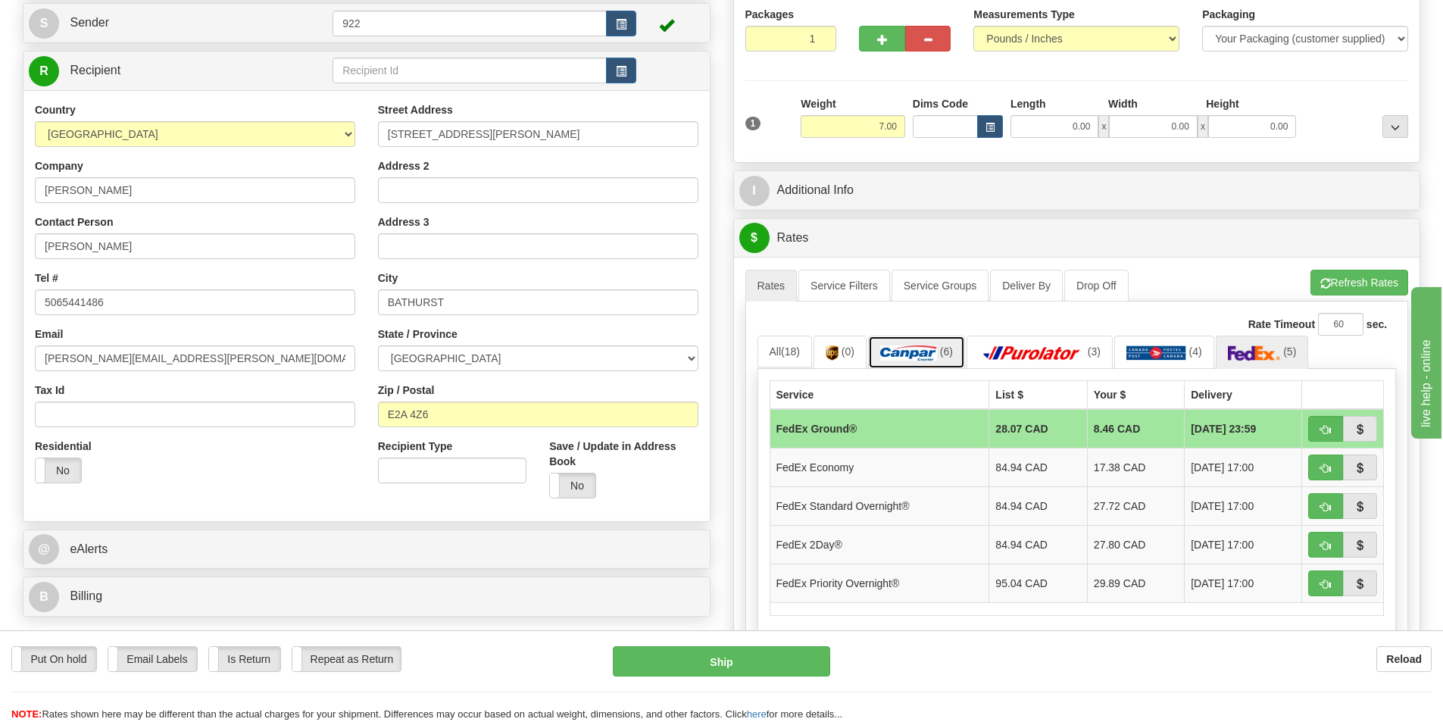
click at [902, 345] on link "(6)" at bounding box center [916, 352] width 97 height 33
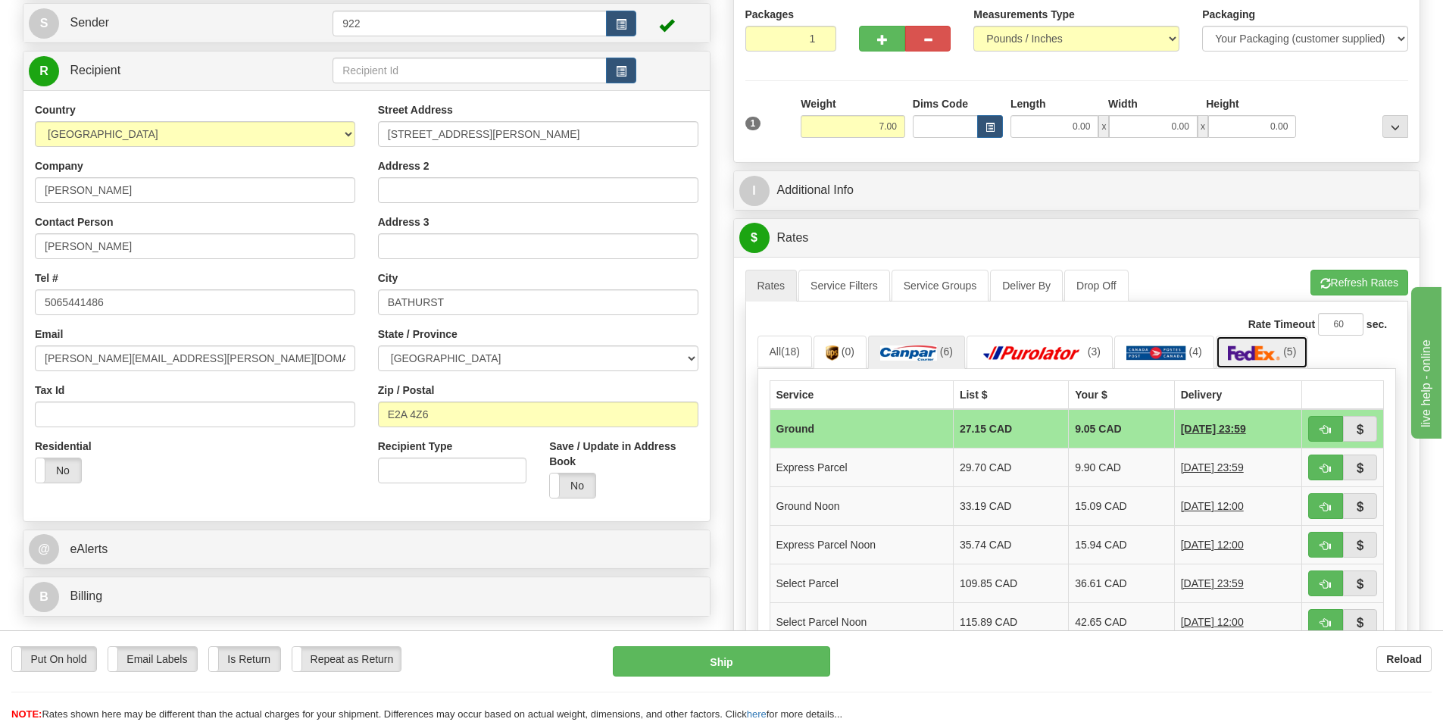
click at [1244, 355] on img at bounding box center [1254, 352] width 53 height 15
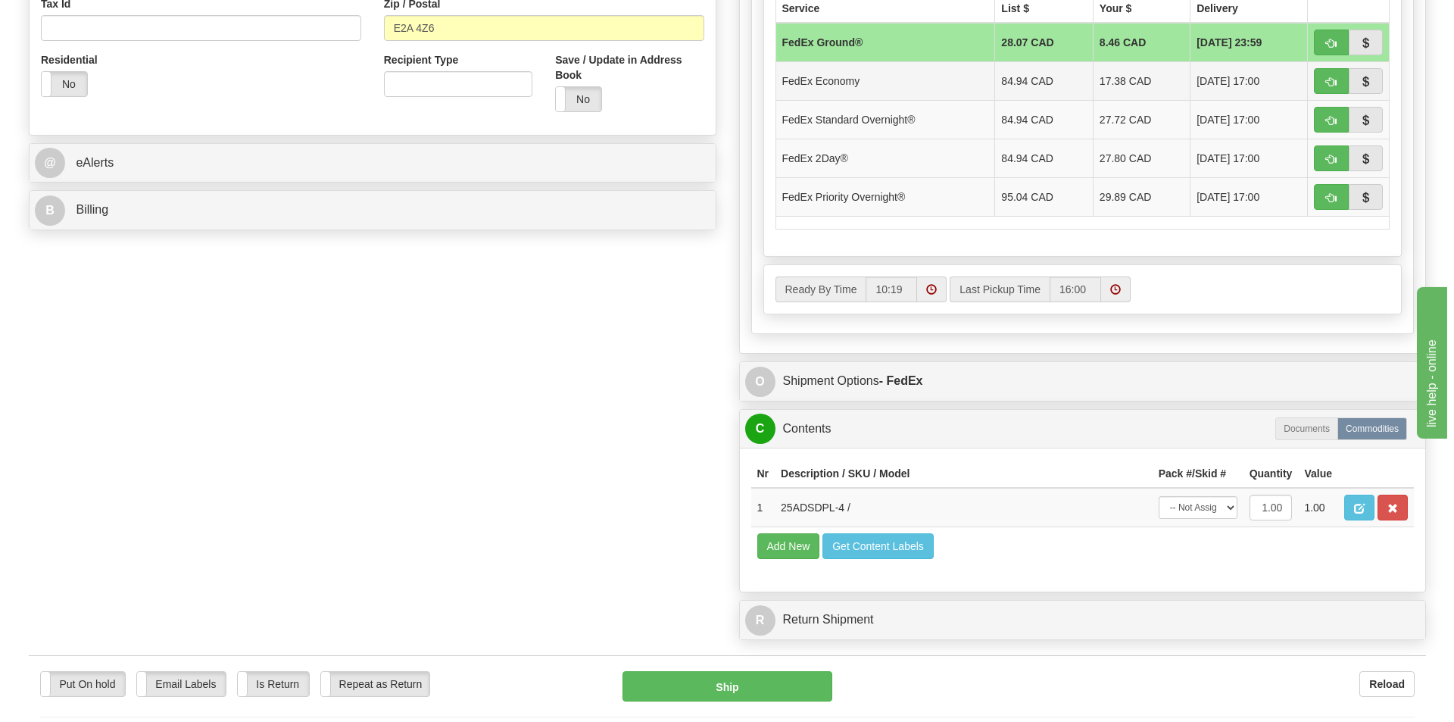
scroll to position [606, 0]
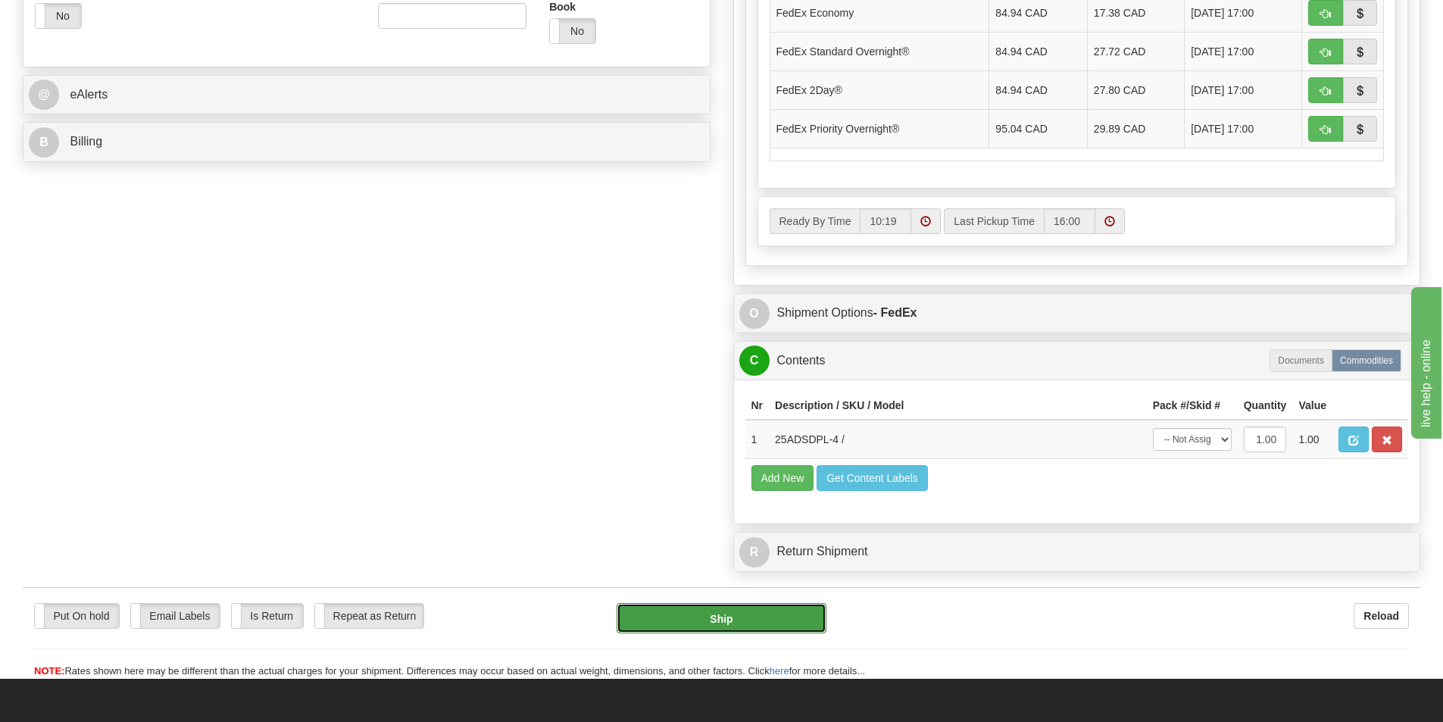
click at [739, 617] on button "Ship" at bounding box center [722, 618] width 210 height 30
type input "92"
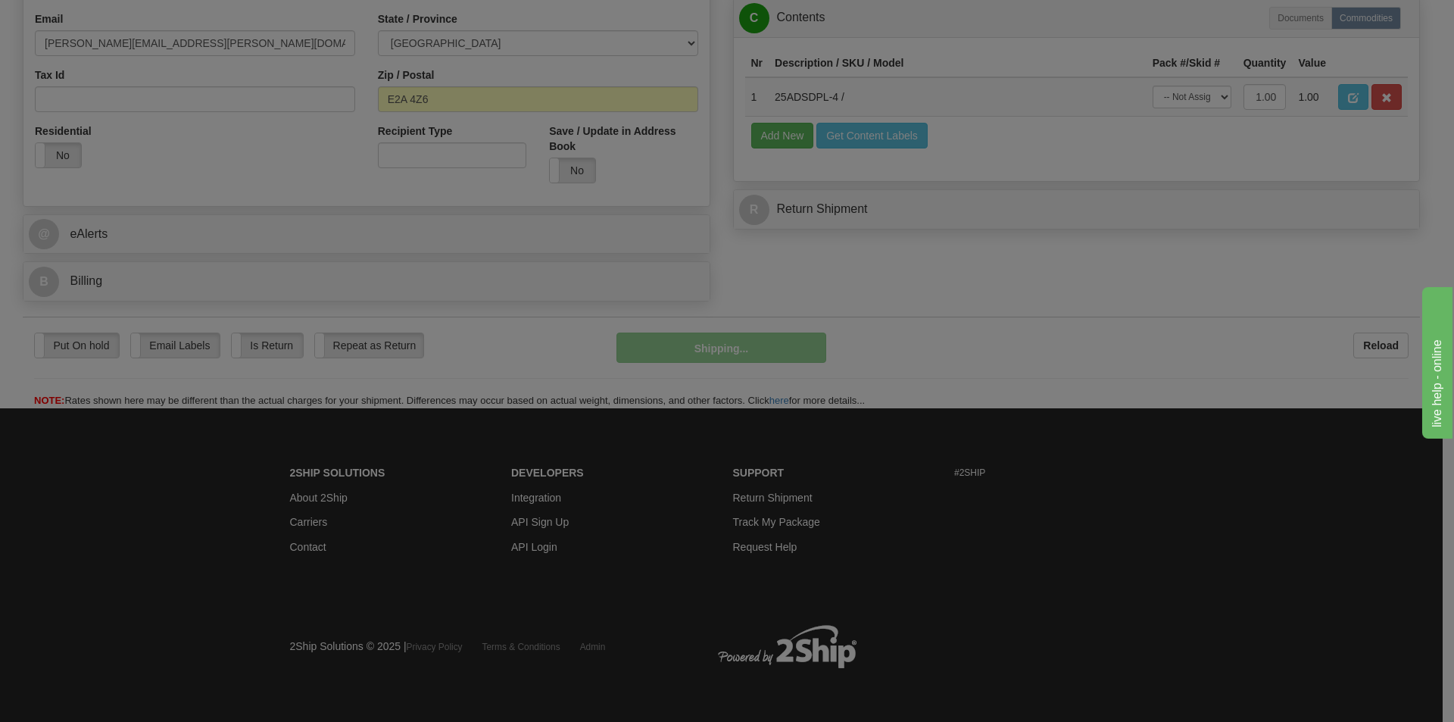
scroll to position [467, 0]
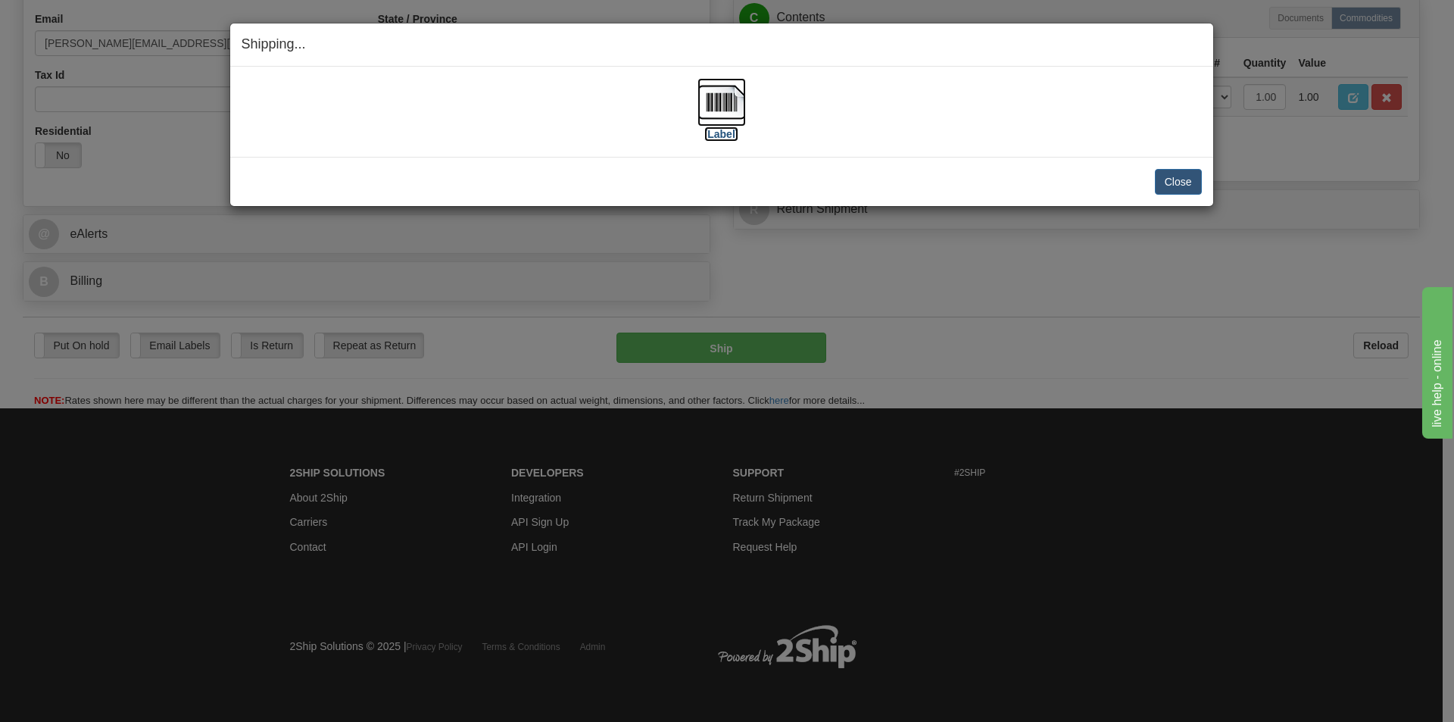
click at [719, 104] on img at bounding box center [722, 102] width 48 height 48
click at [1166, 176] on button "Close" at bounding box center [1178, 182] width 47 height 26
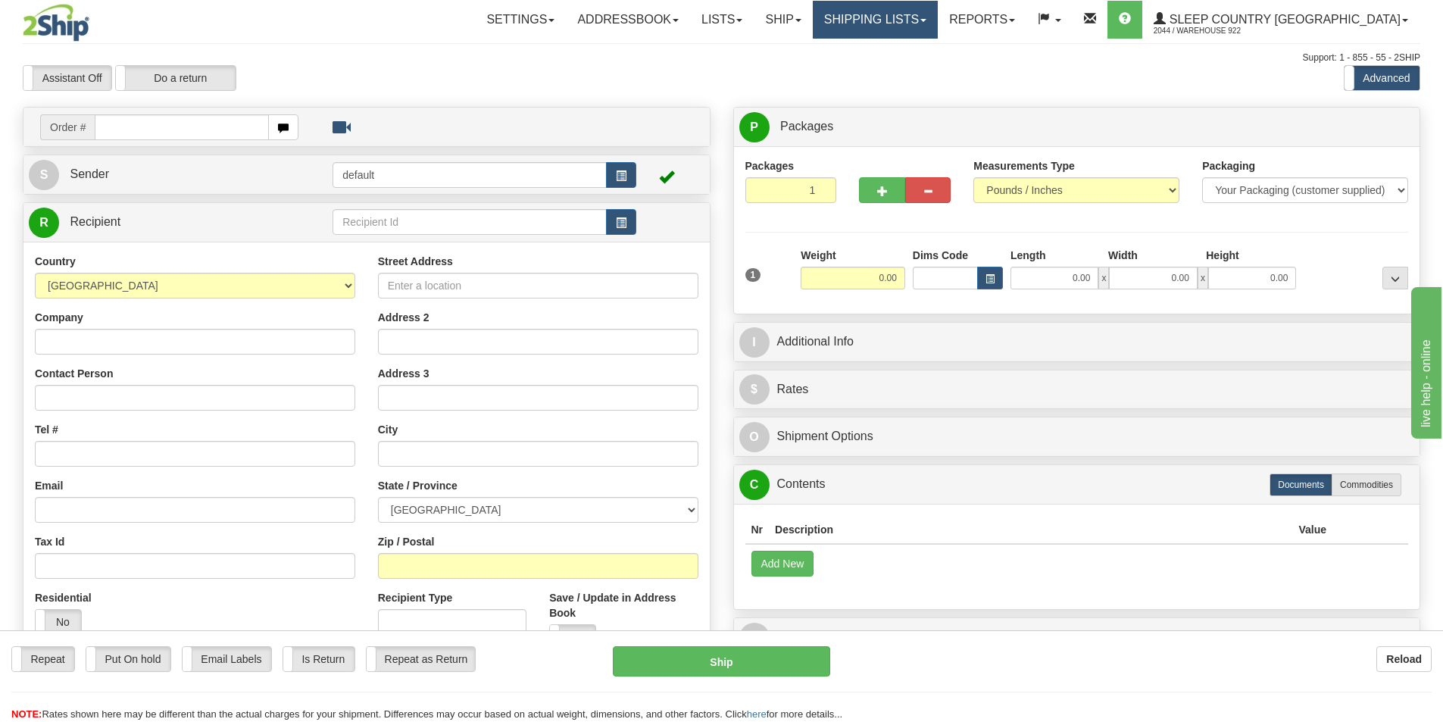
click at [938, 21] on link "Shipping lists" at bounding box center [875, 20] width 125 height 38
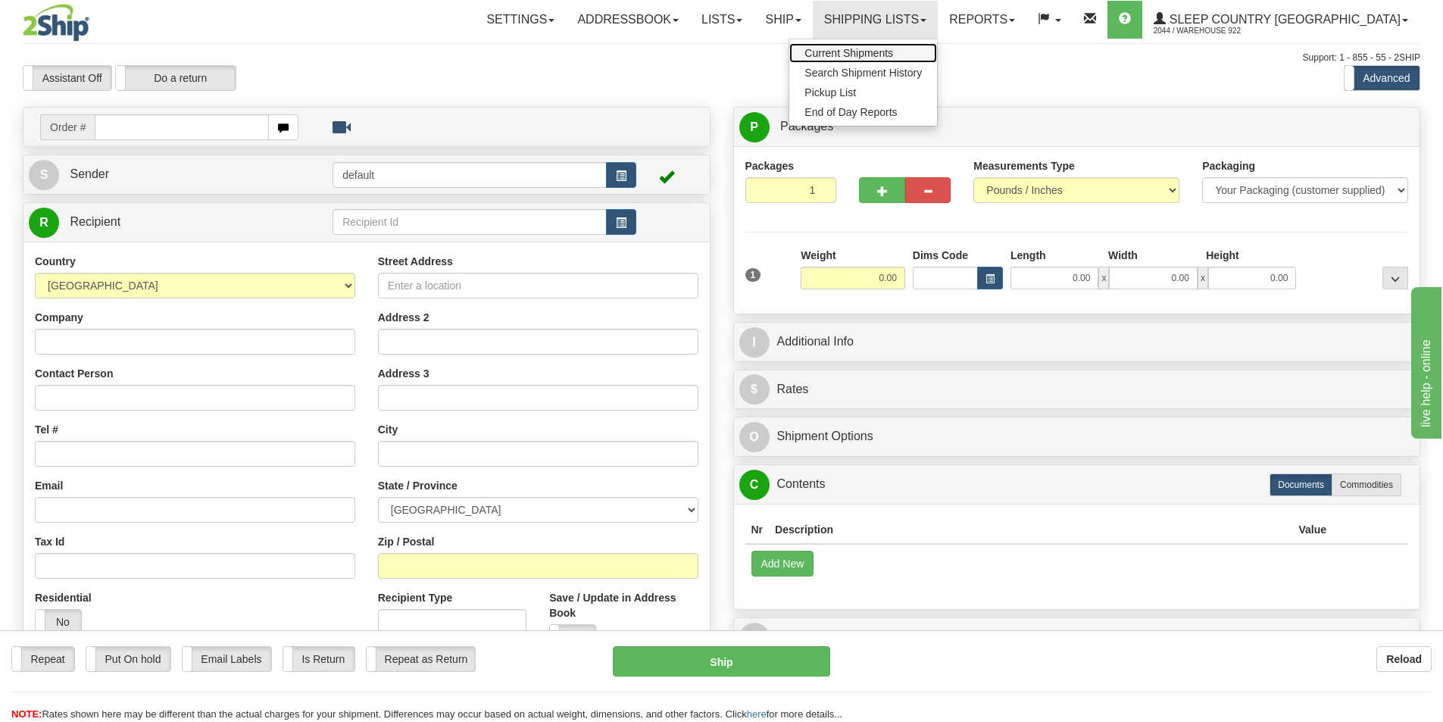
click at [893, 48] on span "Current Shipments" at bounding box center [848, 53] width 89 height 12
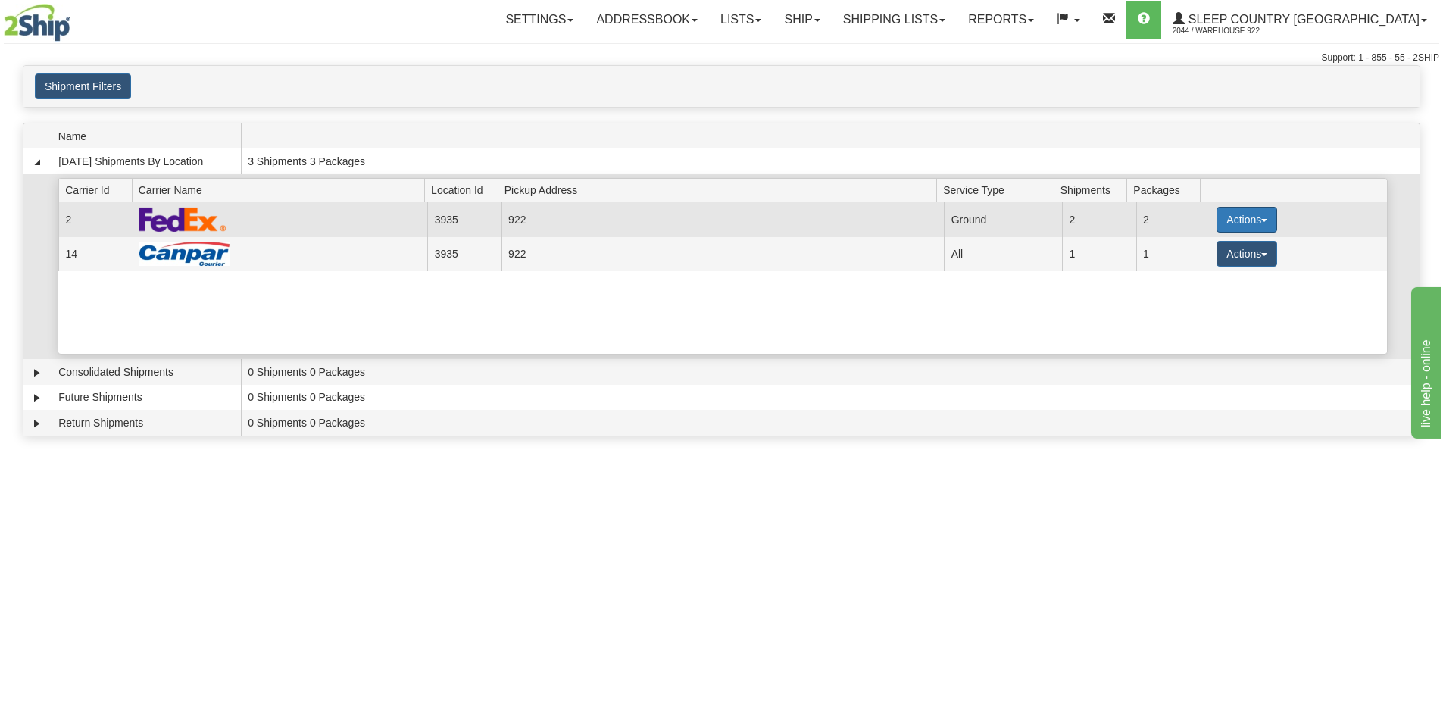
click at [1261, 220] on span "button" at bounding box center [1264, 220] width 6 height 3
click at [1219, 250] on link "Details" at bounding box center [1215, 249] width 121 height 20
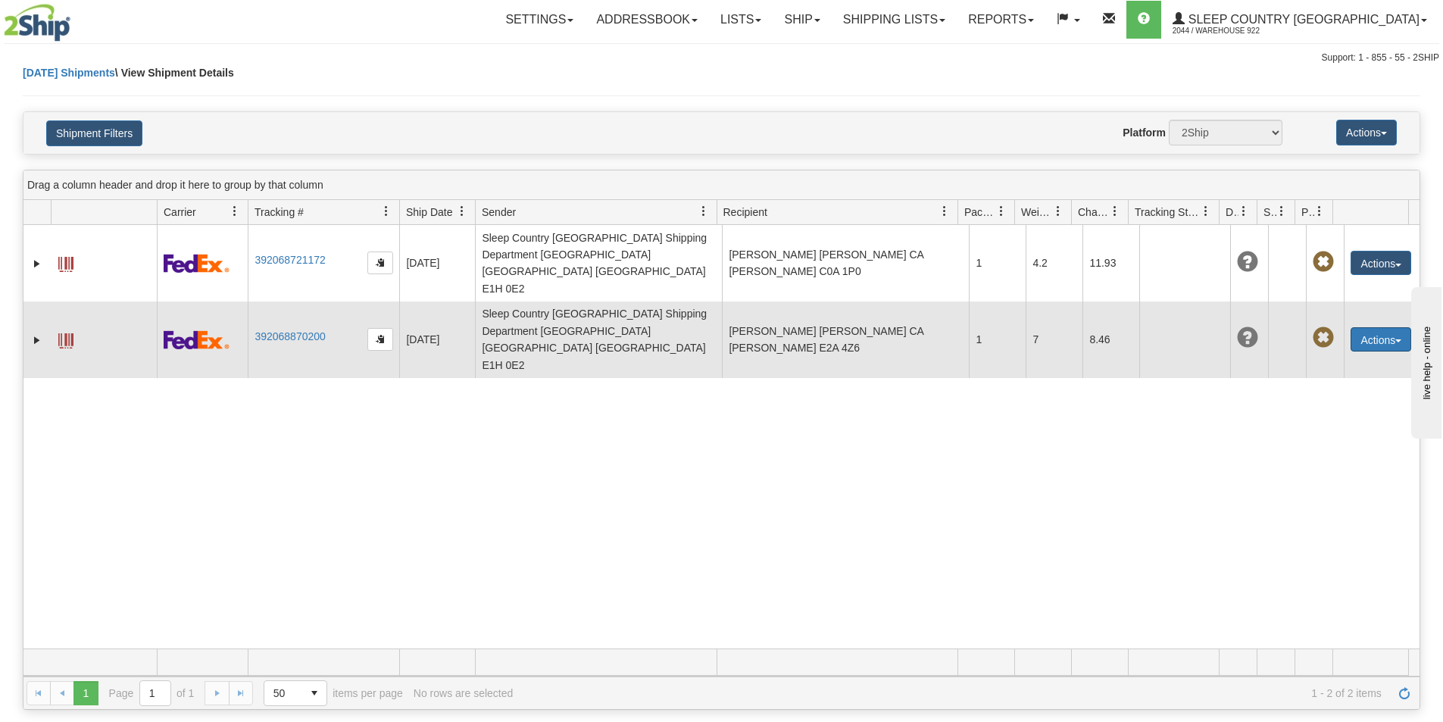
click at [1388, 327] on button "Actions" at bounding box center [1381, 339] width 61 height 24
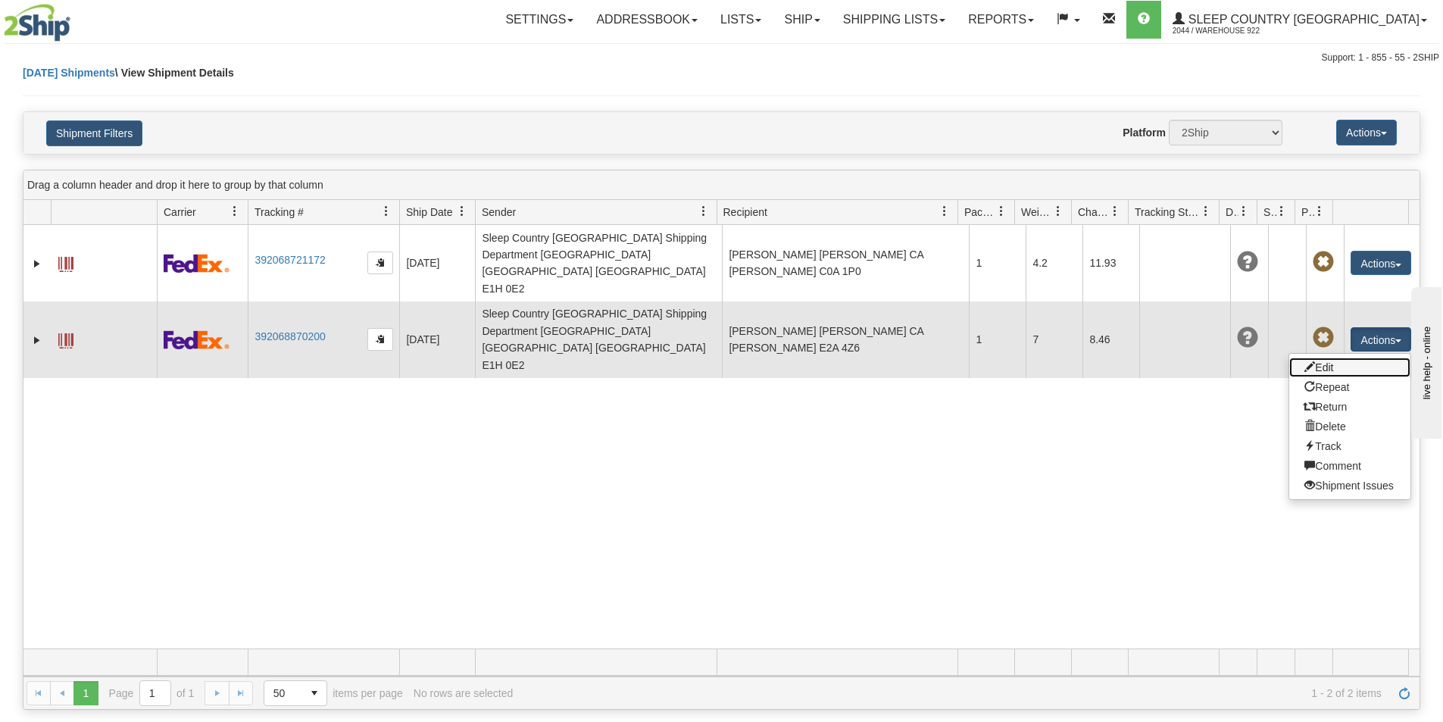
click at [1325, 358] on link "Edit" at bounding box center [1349, 368] width 121 height 20
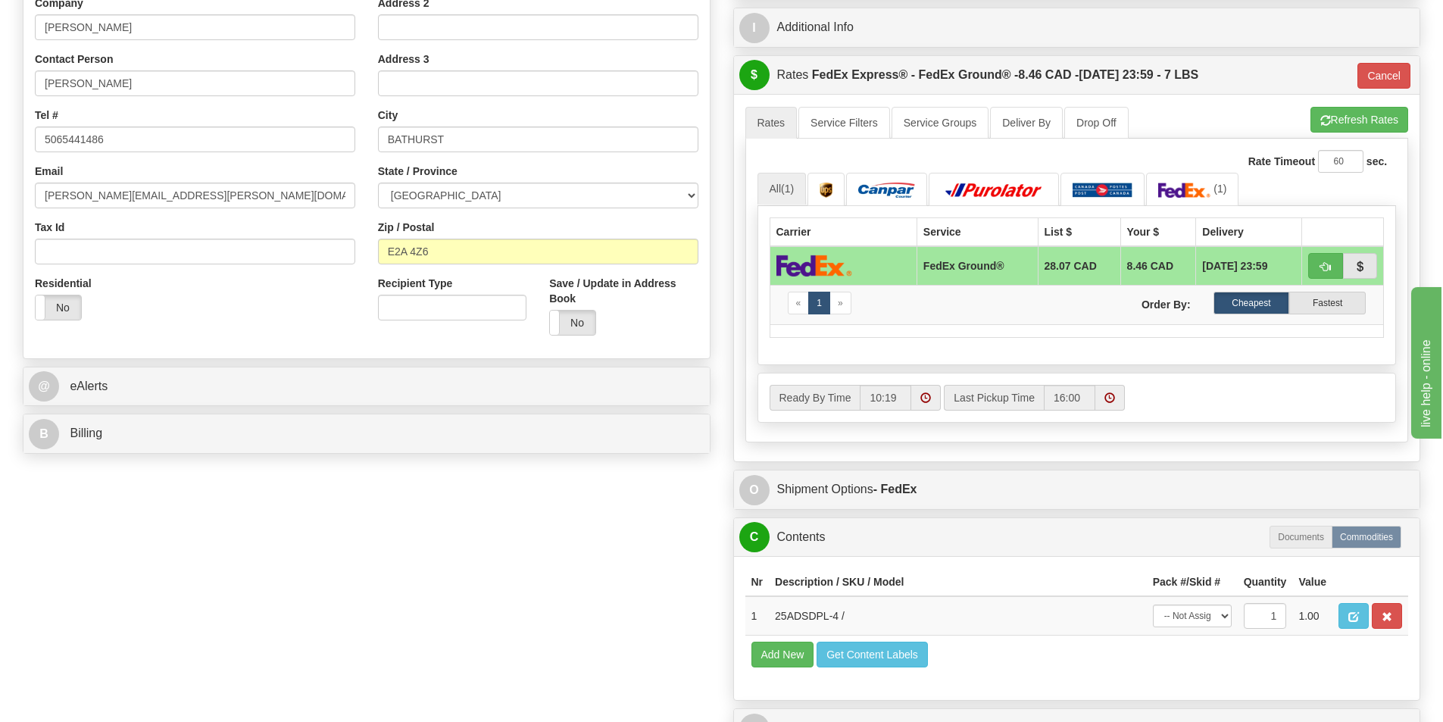
scroll to position [454, 0]
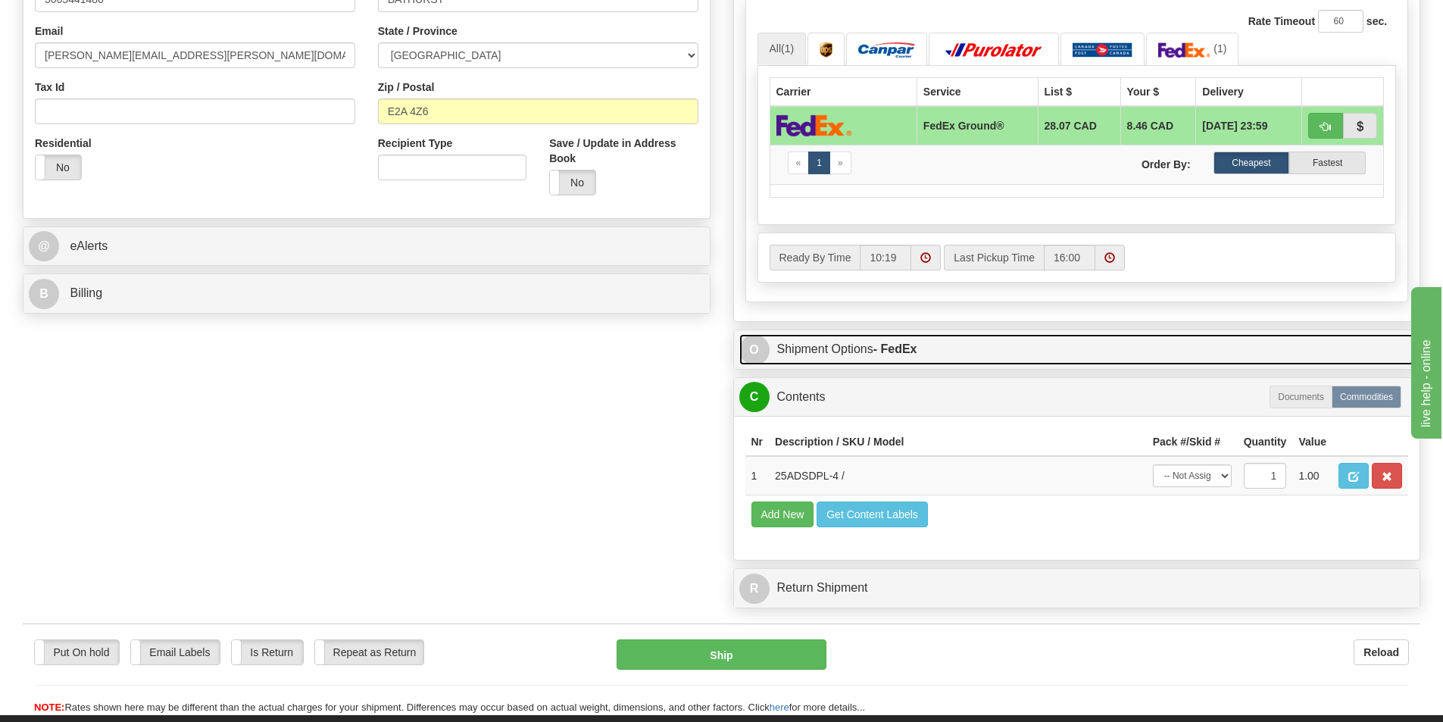
click at [885, 348] on strong "- FedEx" at bounding box center [895, 348] width 44 height 13
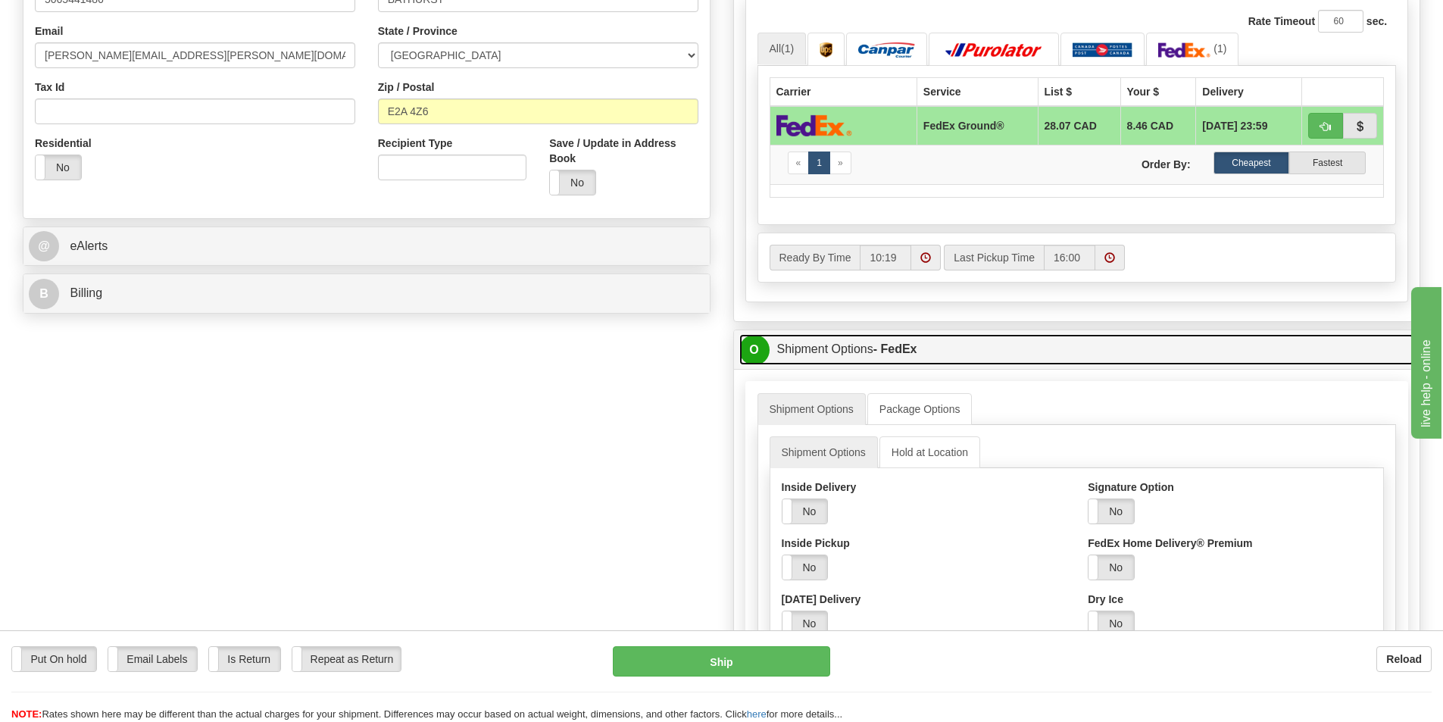
scroll to position [606, 0]
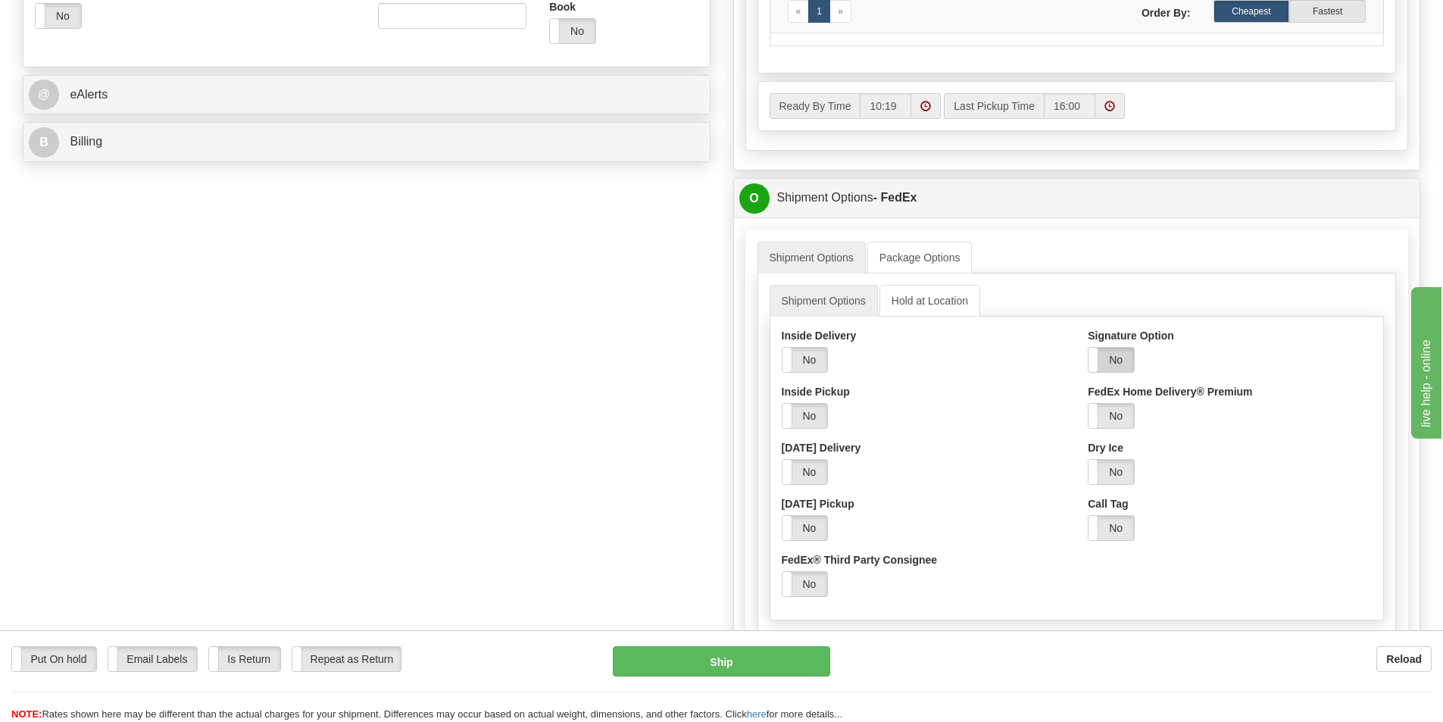
click at [1123, 368] on label "No" at bounding box center [1110, 360] width 45 height 24
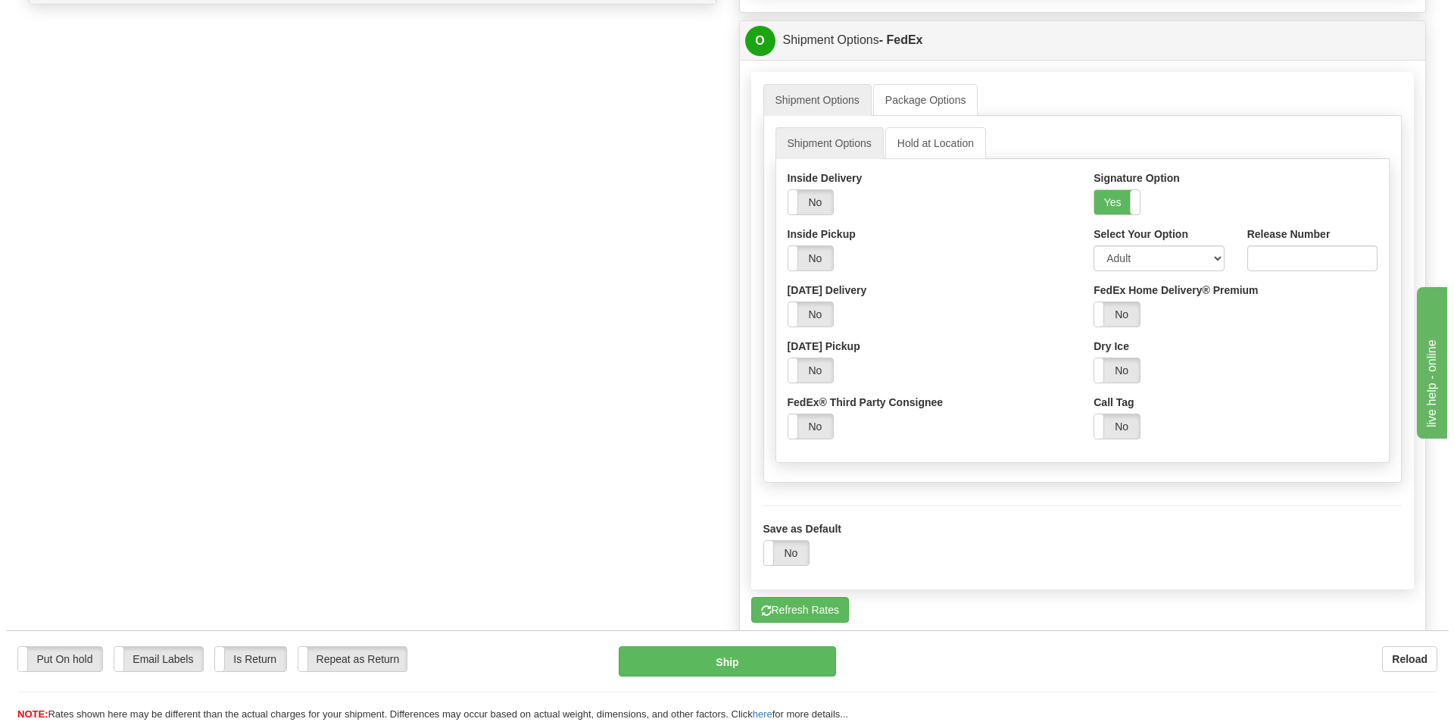
scroll to position [833, 0]
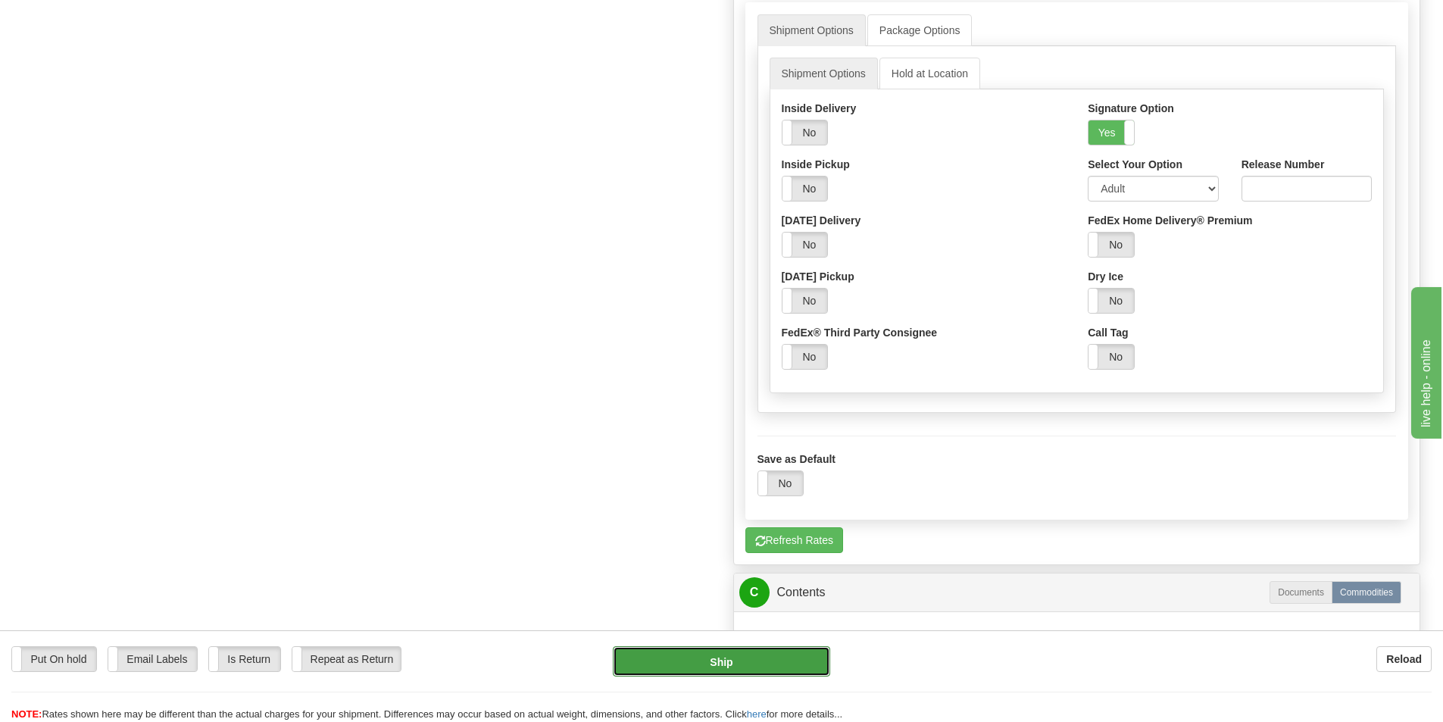
click at [740, 664] on button "Ship" at bounding box center [721, 661] width 217 height 30
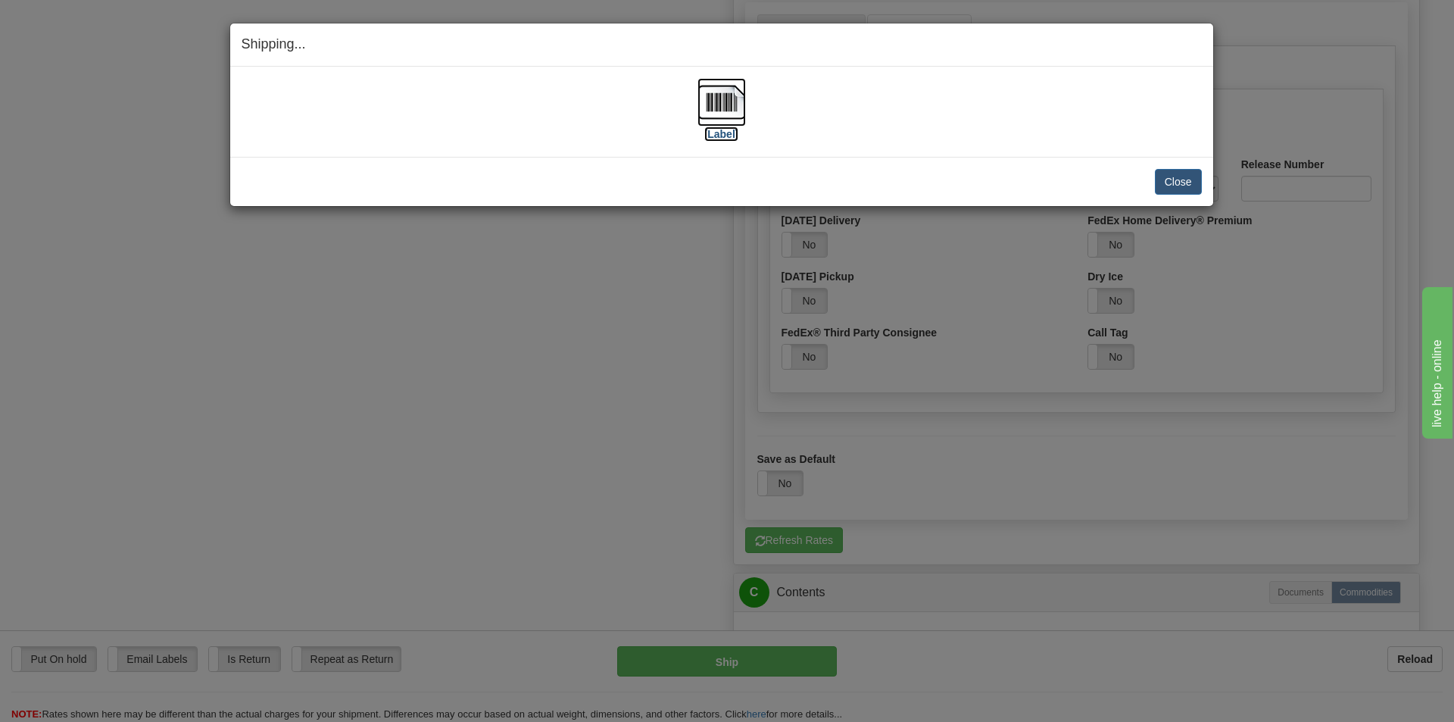
click at [739, 94] on img at bounding box center [722, 102] width 48 height 48
click at [1181, 192] on button "Close" at bounding box center [1178, 182] width 47 height 26
